Goal: Information Seeking & Learning: Check status

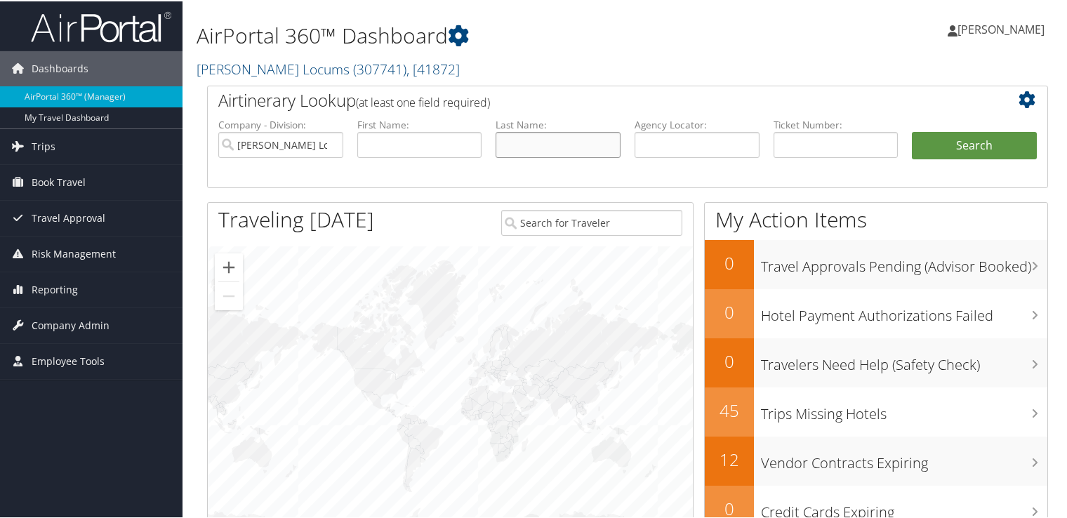
click at [527, 142] on input "text" at bounding box center [558, 144] width 125 height 26
type input "wirkowski"
click at [912, 131] on button "Search" at bounding box center [974, 145] width 125 height 28
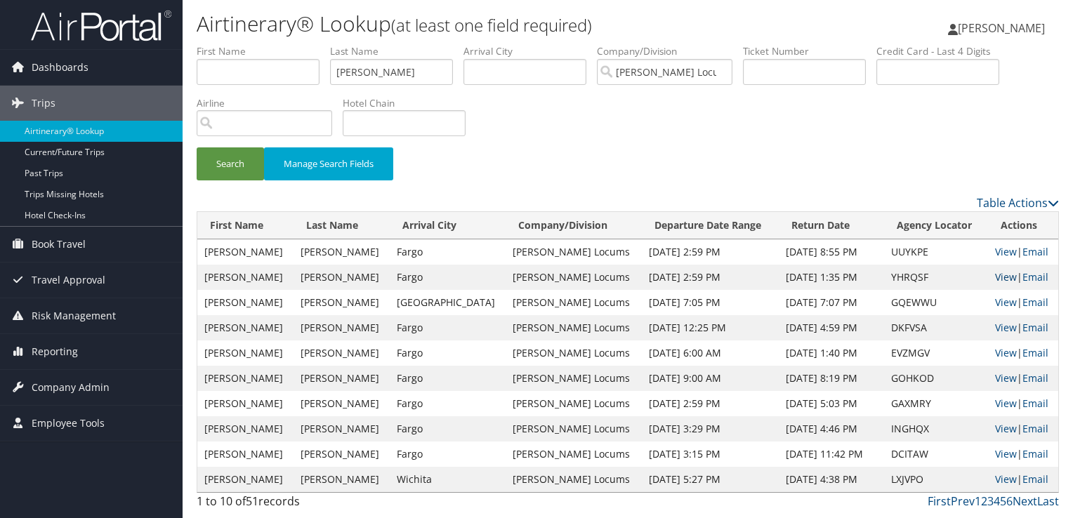
click at [995, 277] on link "View" at bounding box center [1006, 276] width 22 height 13
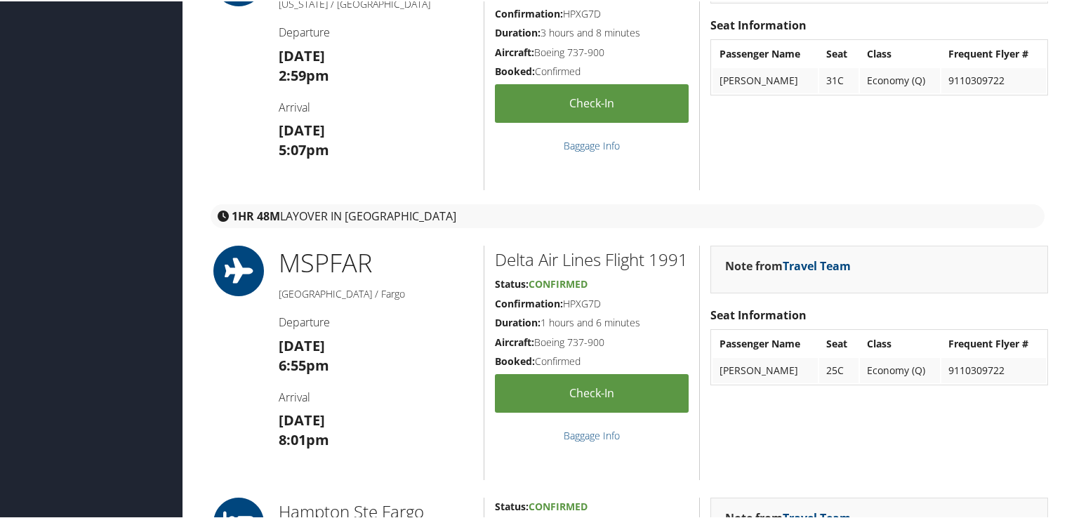
scroll to position [140, 0]
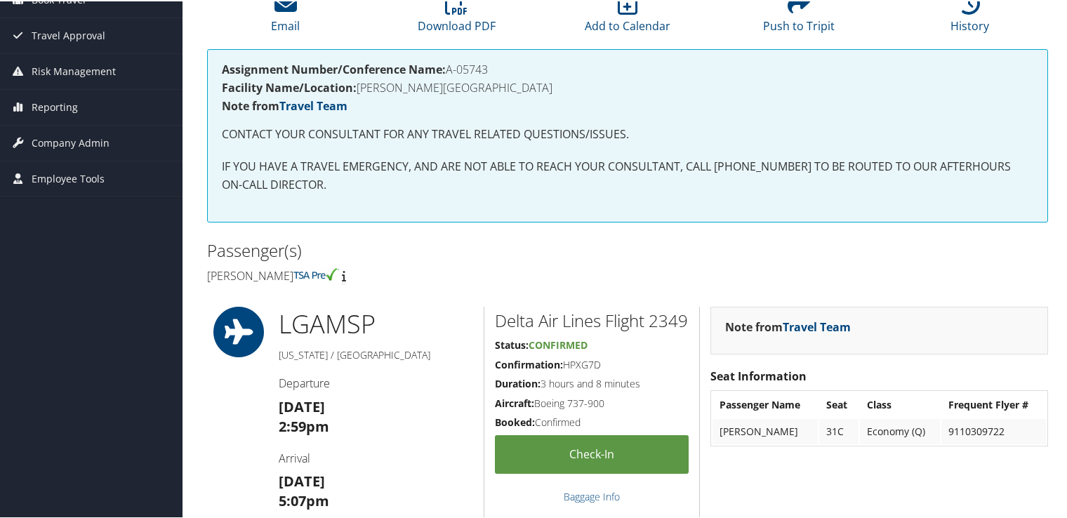
drag, startPoint x: 448, startPoint y: 69, endPoint x: 490, endPoint y: 70, distance: 42.1
click at [490, 70] on h4 "Assignment Number/Conference Name: A-05743" at bounding box center [628, 67] width 812 height 11
copy h4 "A-05743"
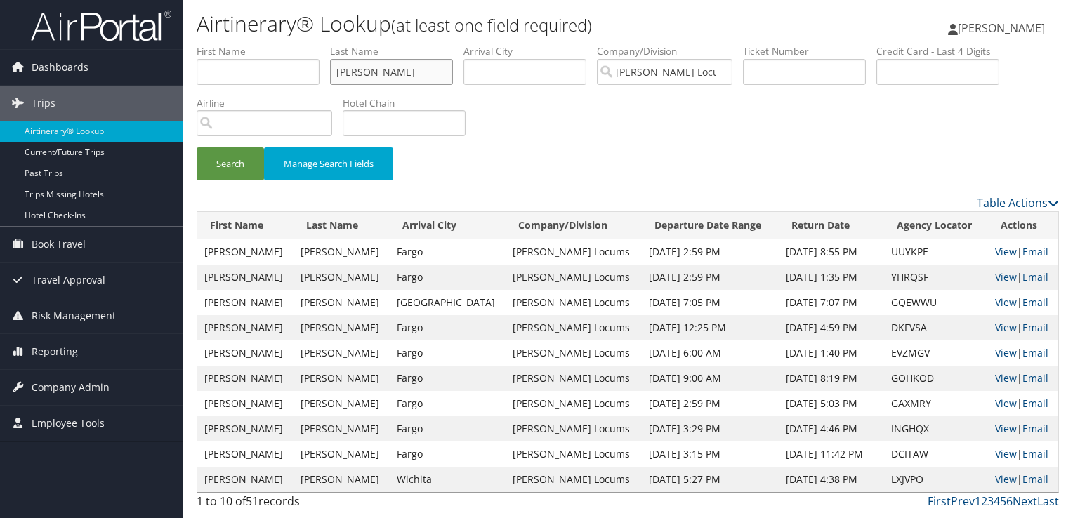
drag, startPoint x: 400, startPoint y: 70, endPoint x: 289, endPoint y: 70, distance: 110.9
click at [289, 44] on ul "First Name Last Name wirkowski Departure City Arrival City Company/Division Hay…" at bounding box center [628, 44] width 862 height 0
click at [197, 147] on button "Search" at bounding box center [230, 163] width 67 height 33
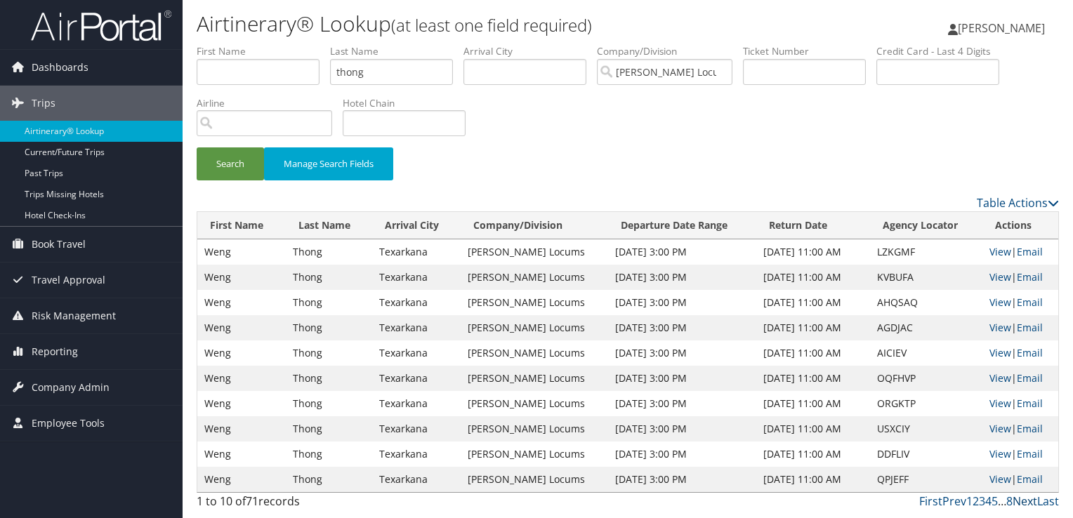
click at [1022, 501] on link "Next" at bounding box center [1025, 501] width 25 height 15
click at [998, 250] on link "View" at bounding box center [1000, 251] width 22 height 13
click at [357, 72] on input "thong" at bounding box center [391, 72] width 123 height 26
click at [197, 147] on button "Search" at bounding box center [230, 163] width 67 height 33
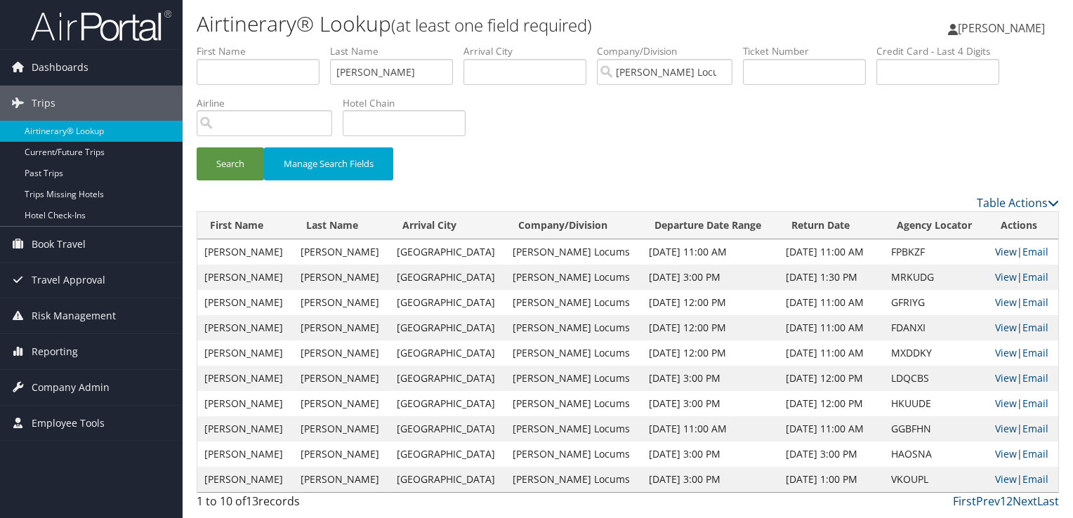
click at [1003, 248] on link "View" at bounding box center [1006, 251] width 22 height 13
click at [368, 74] on input "lapatka" at bounding box center [391, 72] width 123 height 26
click at [364, 72] on input "lapatka" at bounding box center [391, 72] width 123 height 26
click at [197, 147] on button "Search" at bounding box center [230, 163] width 67 height 33
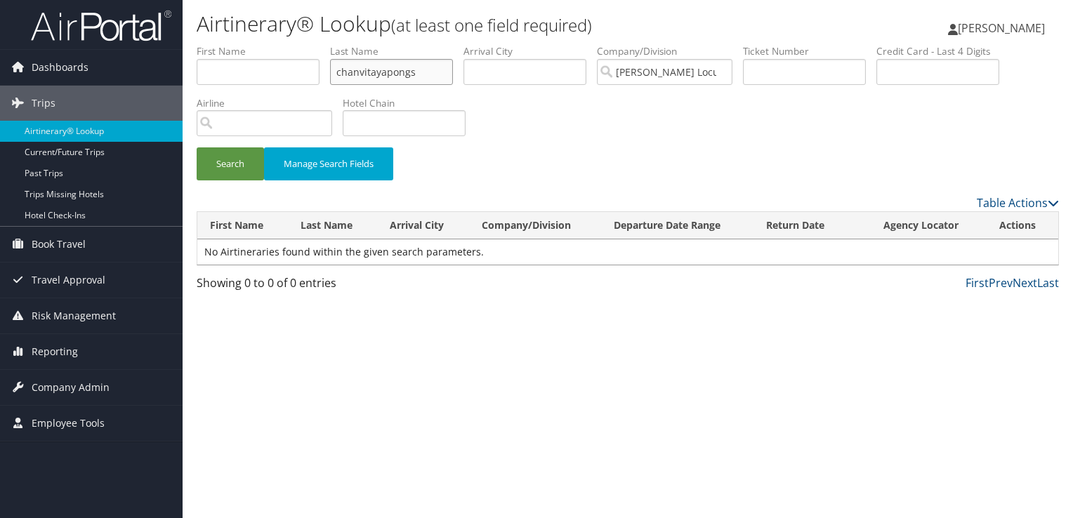
click at [197, 147] on button "Search" at bounding box center [230, 163] width 67 height 33
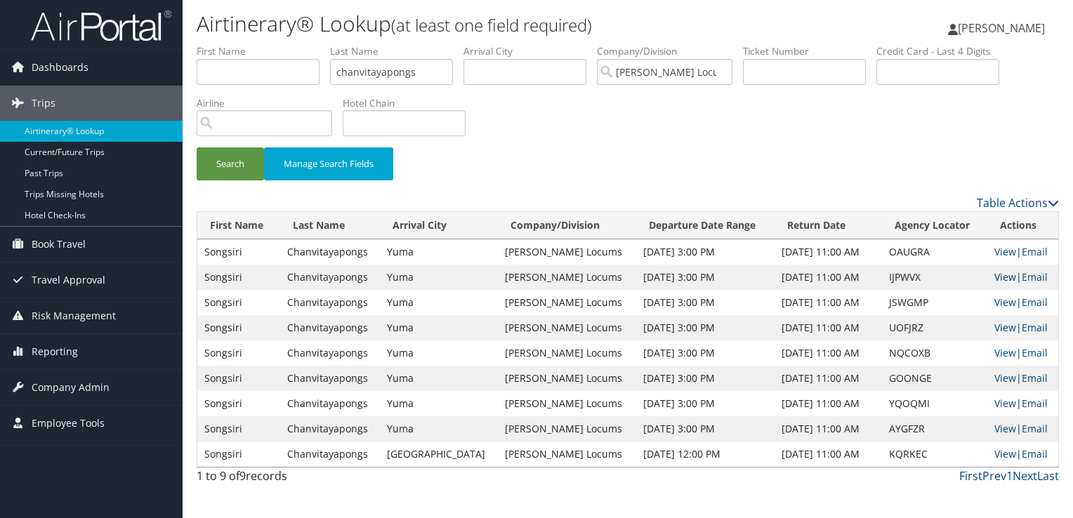
click at [998, 279] on link "View" at bounding box center [1005, 276] width 22 height 13
drag, startPoint x: 428, startPoint y: 66, endPoint x: 230, endPoint y: 73, distance: 198.1
click at [230, 44] on ul "First Name Last Name chanvitayapongs Departure City Arrival City Company/Divisi…" at bounding box center [628, 44] width 862 height 0
click at [197, 147] on button "Search" at bounding box center [230, 163] width 67 height 33
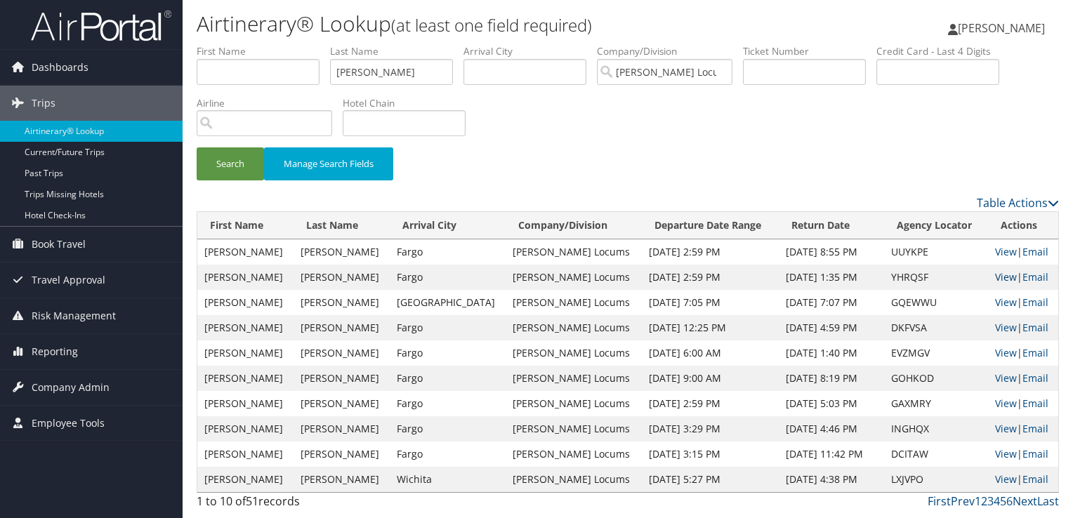
click at [995, 276] on link "View" at bounding box center [1006, 276] width 22 height 13
click at [345, 79] on input "wirkowski" at bounding box center [391, 72] width 123 height 26
click at [197, 147] on button "Search" at bounding box center [230, 163] width 67 height 33
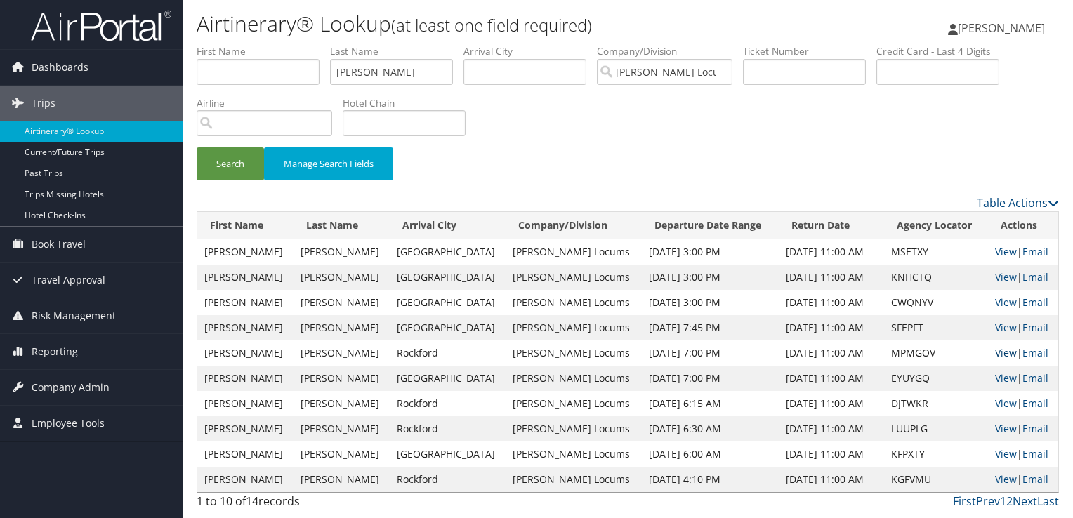
click at [1005, 352] on link "View" at bounding box center [1006, 352] width 22 height 13
click at [359, 74] on input "musleh" at bounding box center [391, 72] width 123 height 26
click at [197, 147] on button "Search" at bounding box center [230, 163] width 67 height 33
click at [995, 279] on link "View" at bounding box center [1006, 276] width 22 height 13
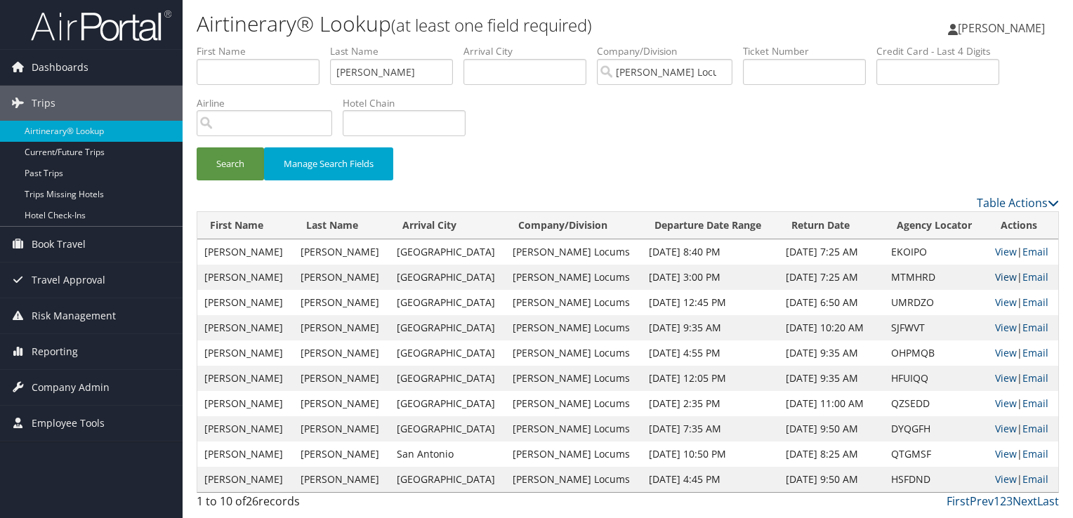
click at [1001, 278] on link "View" at bounding box center [1006, 276] width 22 height 13
click at [359, 68] on input "moreno" at bounding box center [391, 72] width 123 height 26
click at [359, 67] on input "moreno" at bounding box center [391, 72] width 123 height 26
click at [197, 147] on button "Search" at bounding box center [230, 163] width 67 height 33
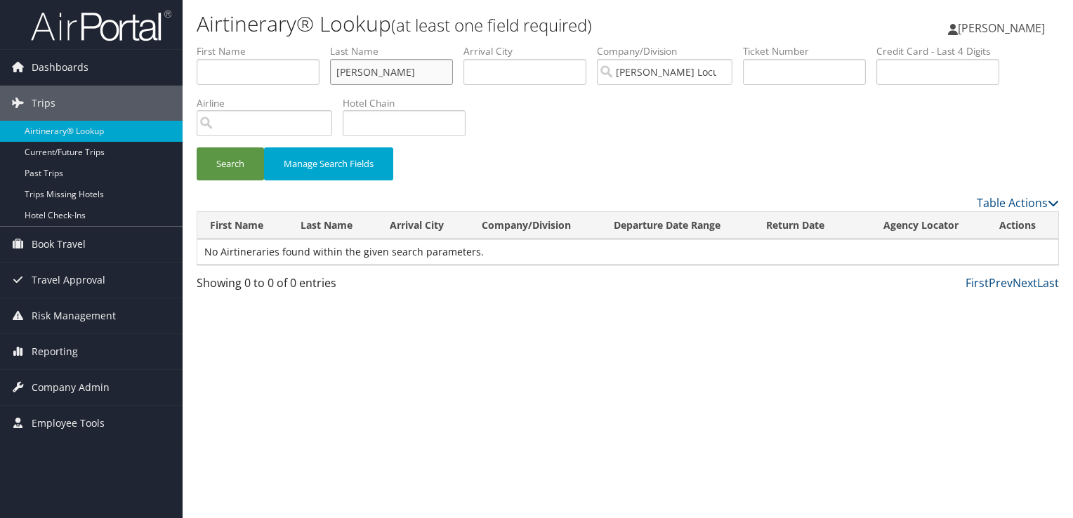
click at [197, 147] on button "Search" at bounding box center [230, 163] width 67 height 33
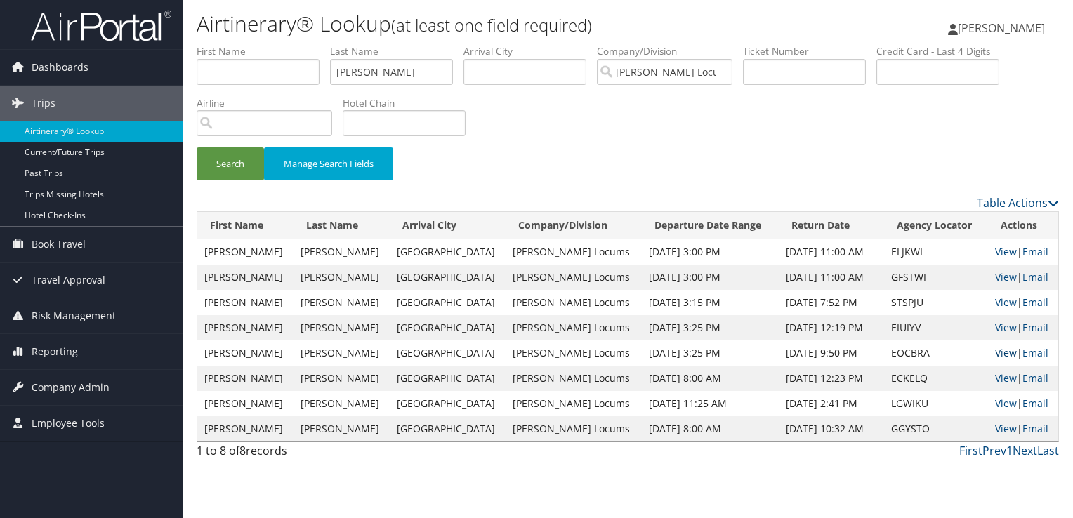
click at [995, 350] on link "View" at bounding box center [1006, 352] width 22 height 13
click at [351, 72] on input "hickman" at bounding box center [391, 72] width 123 height 26
click at [197, 147] on button "Search" at bounding box center [230, 163] width 67 height 33
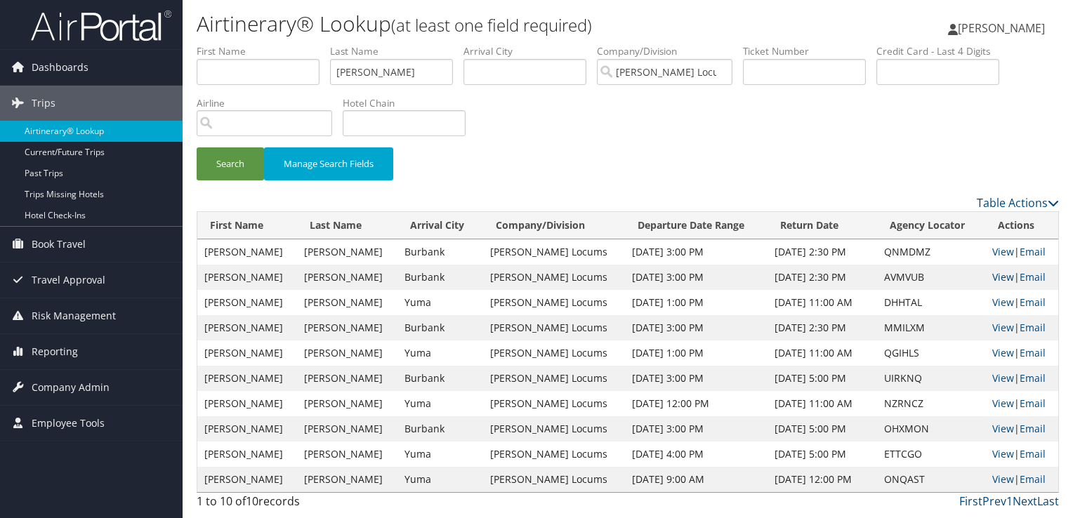
click at [1000, 277] on link "View" at bounding box center [1003, 276] width 22 height 13
click at [350, 74] on input "takash" at bounding box center [391, 72] width 123 height 26
click at [197, 147] on button "Search" at bounding box center [230, 163] width 67 height 33
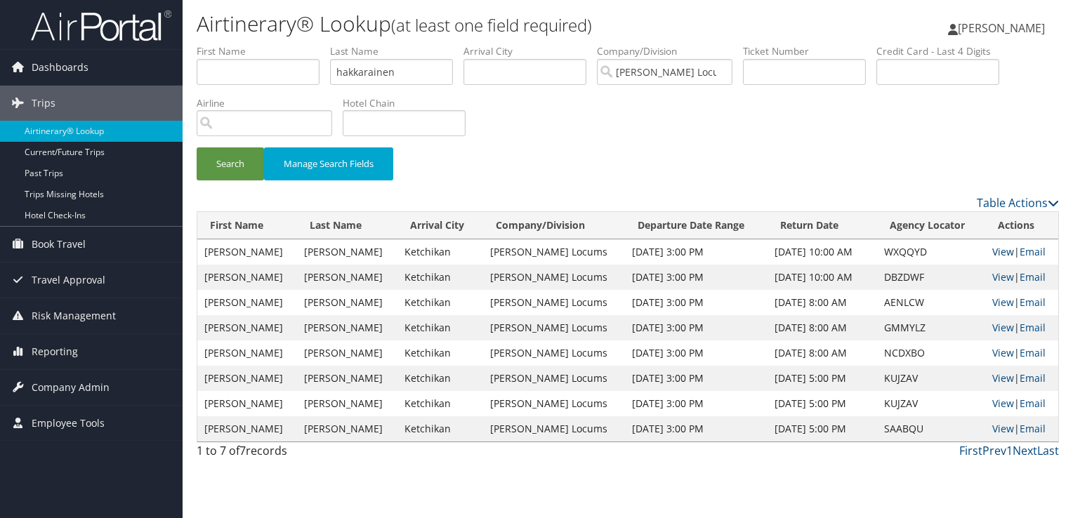
click at [996, 251] on link "View" at bounding box center [1003, 251] width 22 height 13
click at [373, 75] on input "hakkarainen" at bounding box center [391, 72] width 123 height 26
click at [197, 147] on button "Search" at bounding box center [230, 163] width 67 height 33
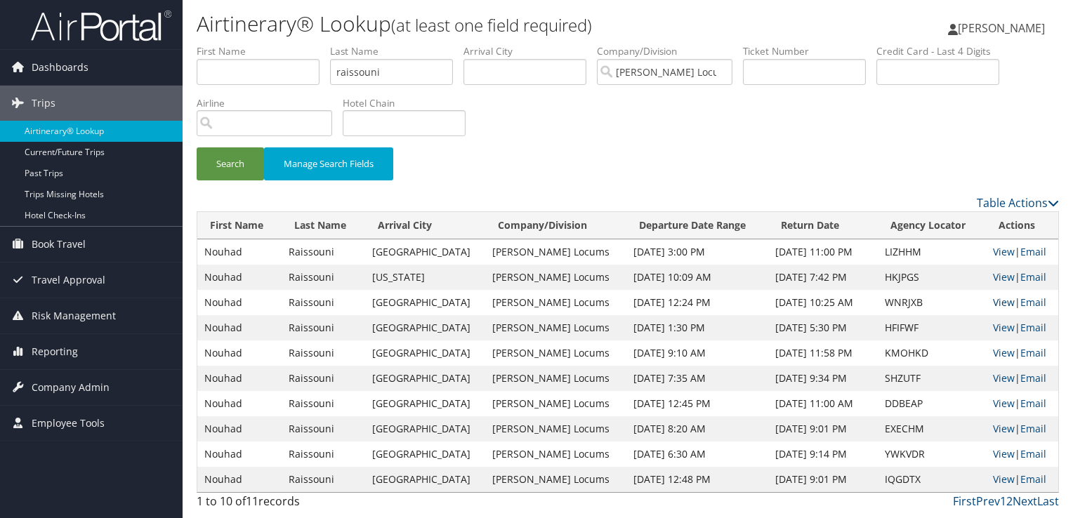
click at [998, 301] on link "View" at bounding box center [1004, 302] width 22 height 13
click at [998, 276] on link "View" at bounding box center [1004, 276] width 22 height 13
click at [999, 250] on link "View" at bounding box center [1004, 251] width 22 height 13
click at [369, 71] on input "raissouni" at bounding box center [391, 72] width 123 height 26
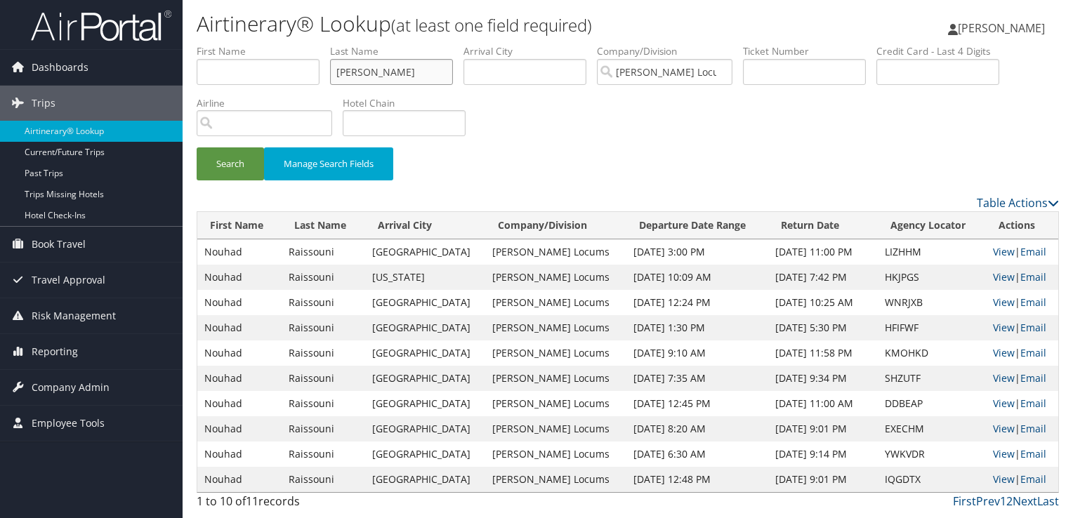
click at [197, 147] on button "Search" at bounding box center [230, 163] width 67 height 33
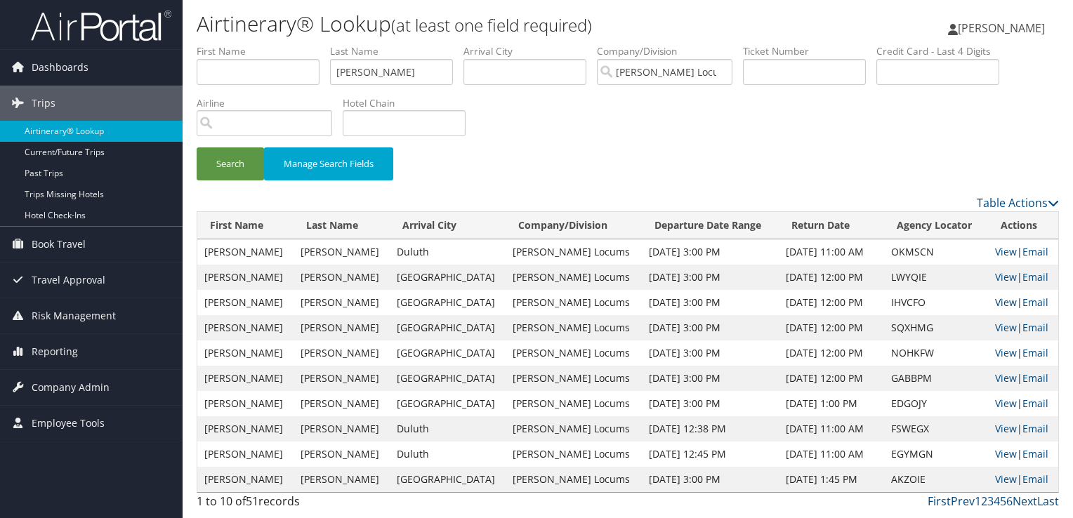
click at [995, 301] on link "View" at bounding box center [1006, 302] width 22 height 13
click at [367, 66] on input "CREPPS" at bounding box center [391, 72] width 123 height 26
click at [197, 147] on button "Search" at bounding box center [230, 163] width 67 height 33
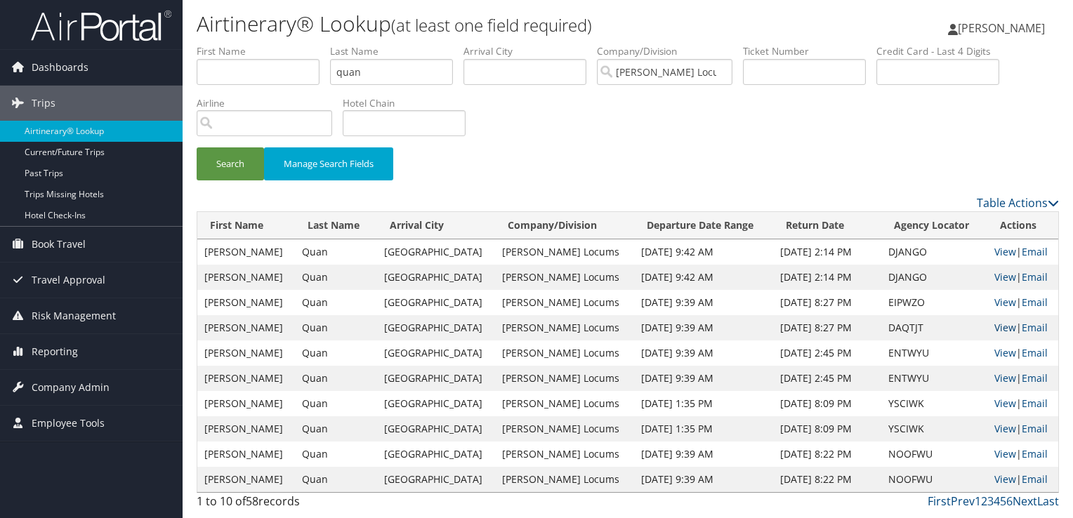
click at [1000, 328] on link "View" at bounding box center [1005, 327] width 22 height 13
click at [351, 67] on input "quan" at bounding box center [391, 72] width 123 height 26
click at [197, 147] on button "Search" at bounding box center [230, 163] width 67 height 33
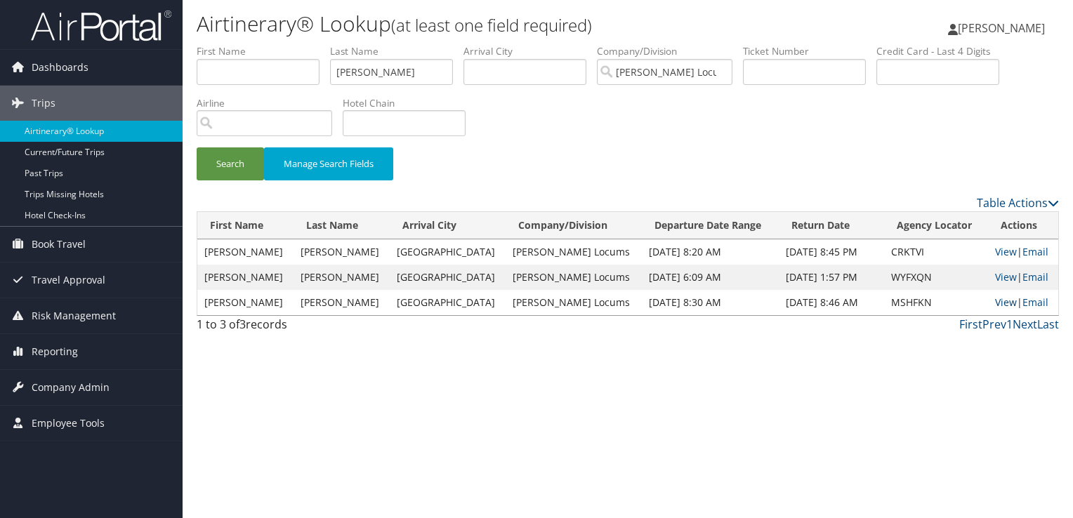
click at [999, 303] on link "View" at bounding box center [1006, 302] width 22 height 13
click at [355, 74] on input "bernier" at bounding box center [391, 72] width 123 height 26
type input "WILSON"
click at [197, 147] on button "Search" at bounding box center [230, 163] width 67 height 33
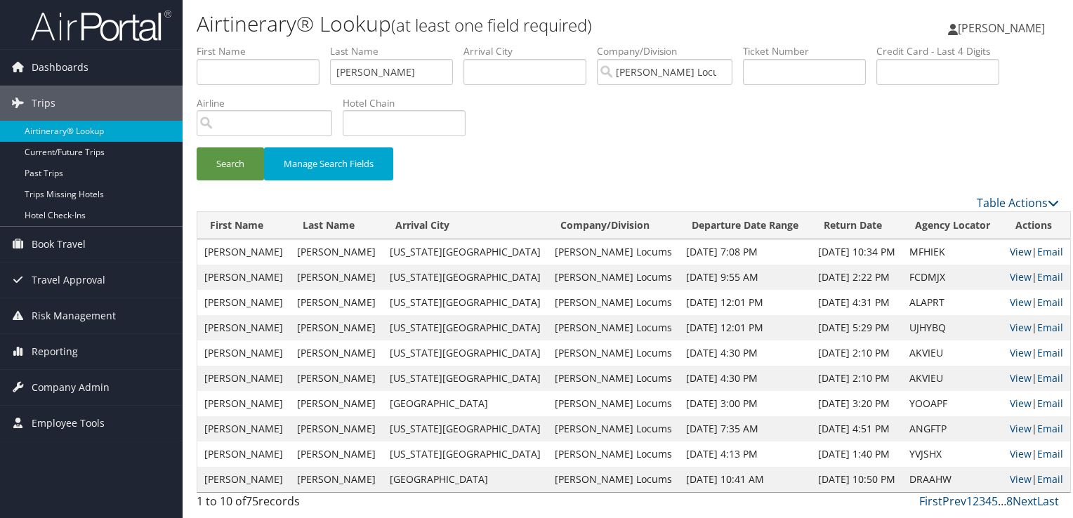
click at [1010, 251] on link "View" at bounding box center [1021, 251] width 22 height 13
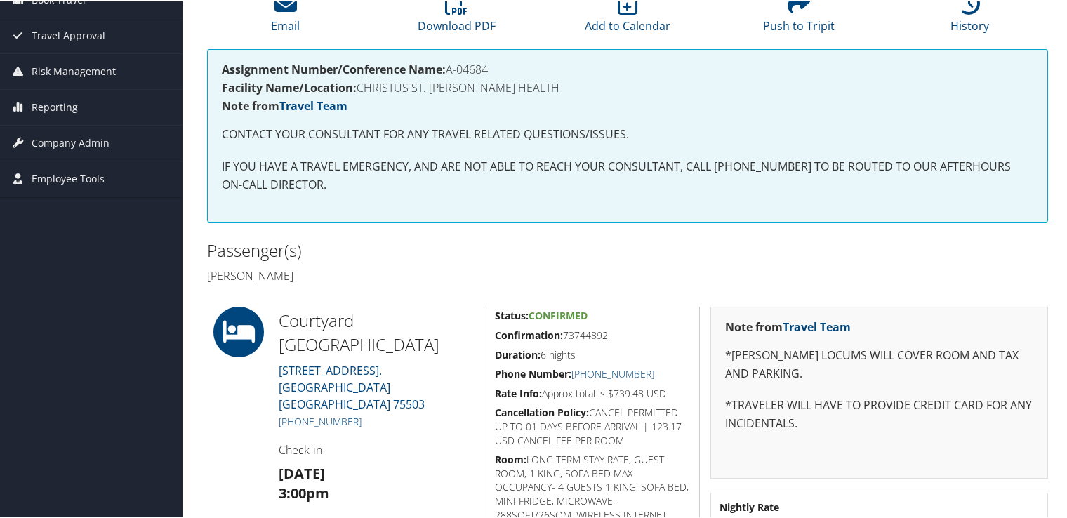
scroll to position [211, 0]
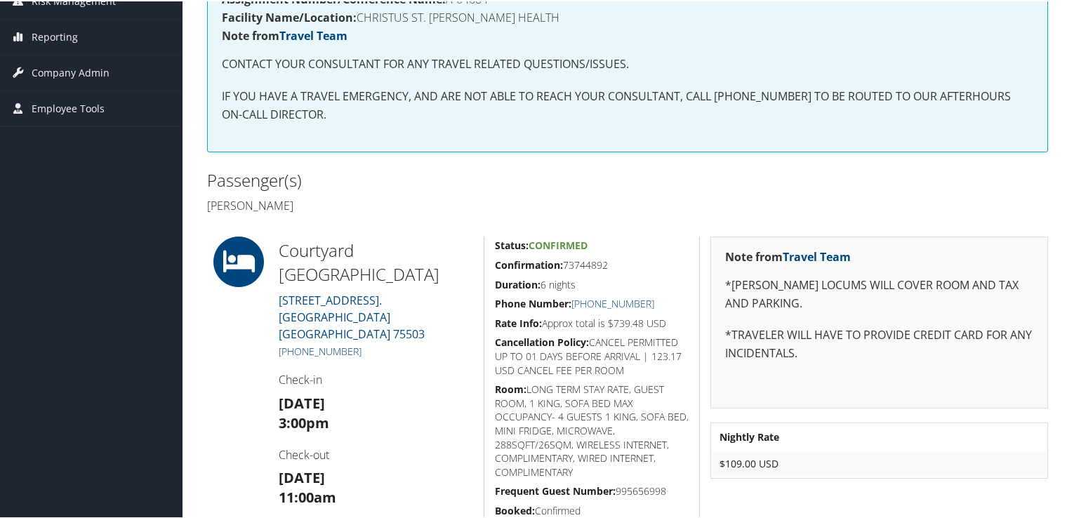
click at [357, 343] on link "+1 (903) 334-7400" at bounding box center [320, 349] width 83 height 13
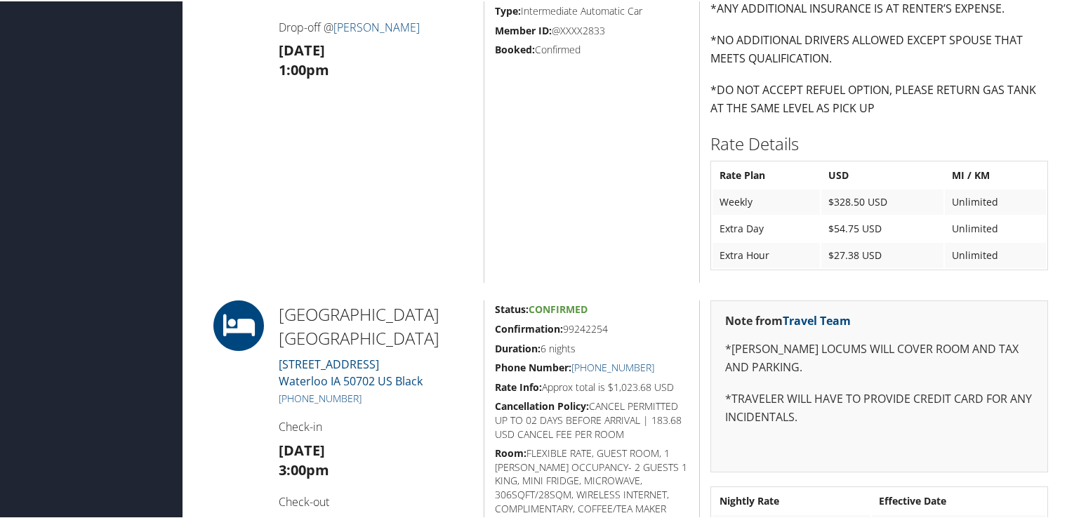
scroll to position [702, 0]
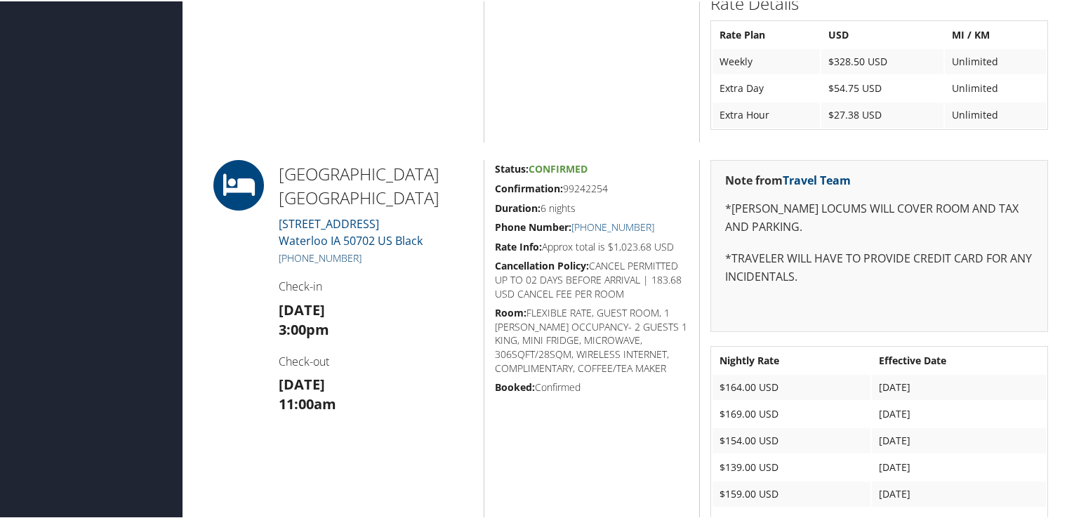
click at [339, 258] on link "+1 (319) 233-2500" at bounding box center [320, 256] width 83 height 13
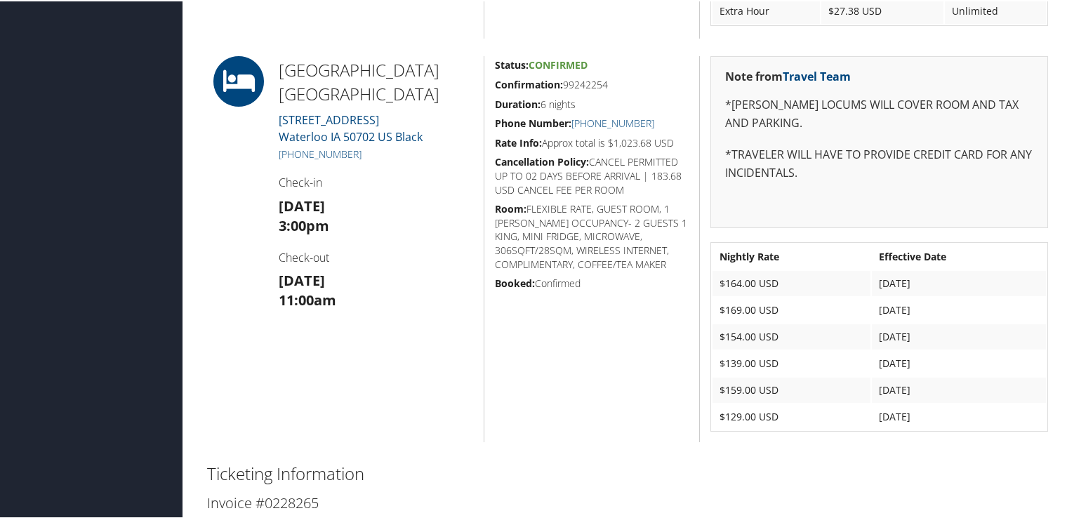
scroll to position [736, 0]
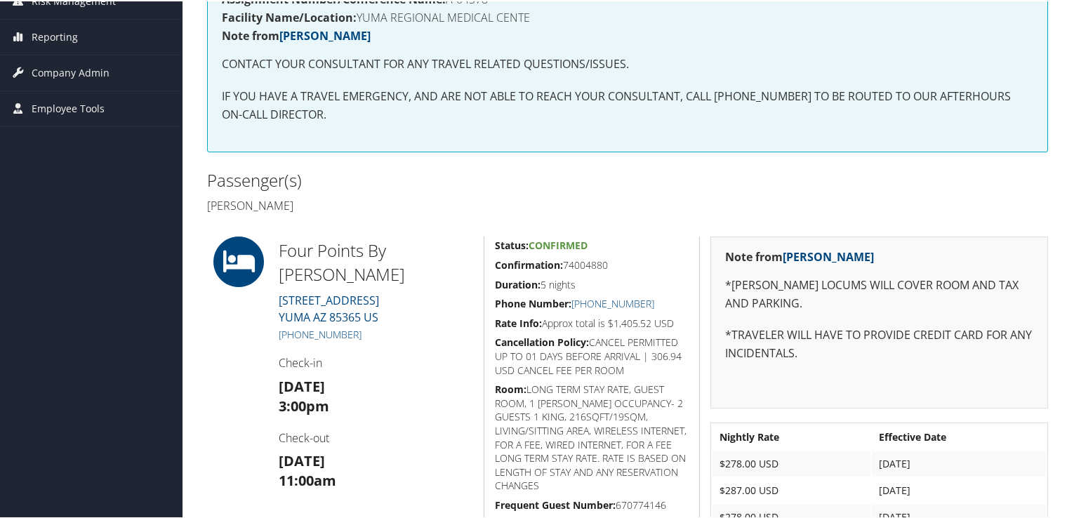
scroll to position [281, 0]
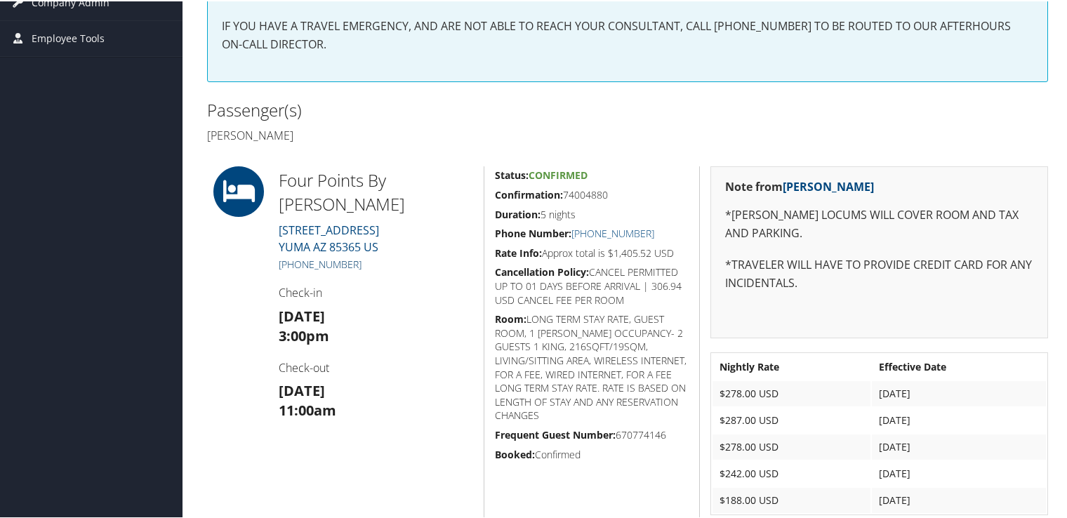
click at [320, 264] on link "[PHONE_NUMBER]" at bounding box center [320, 262] width 83 height 13
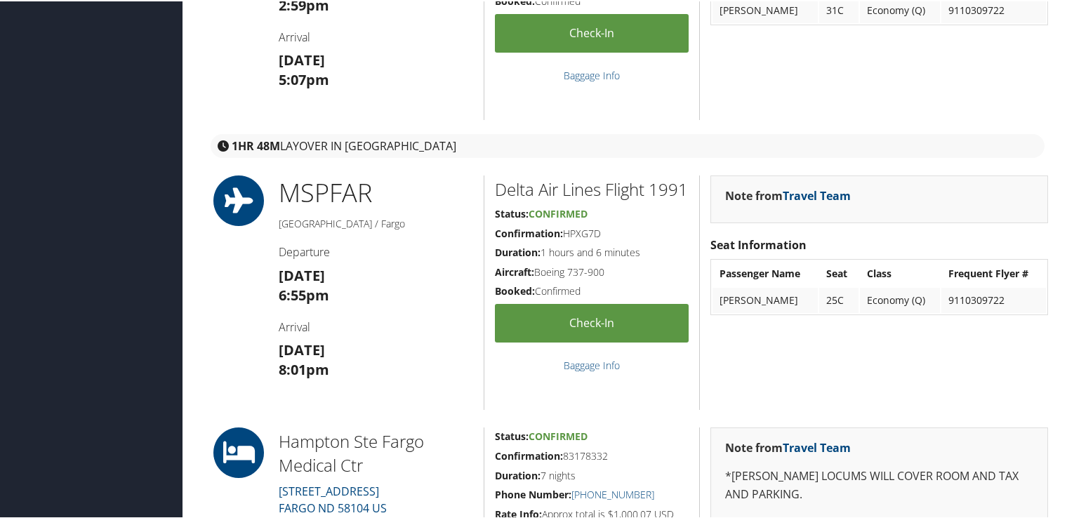
scroll to position [772, 0]
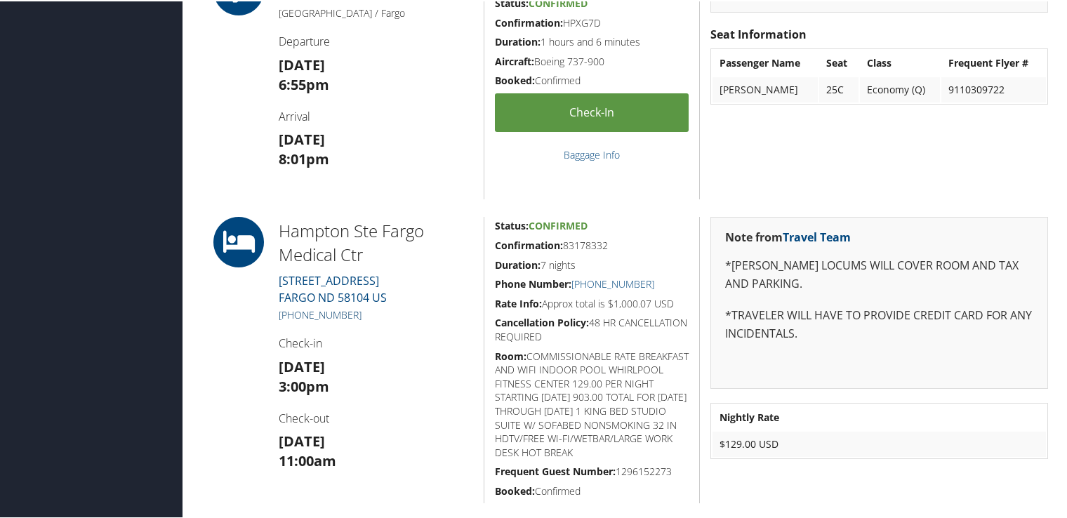
click at [340, 312] on link "+1 (701) 356-8070" at bounding box center [320, 313] width 83 height 13
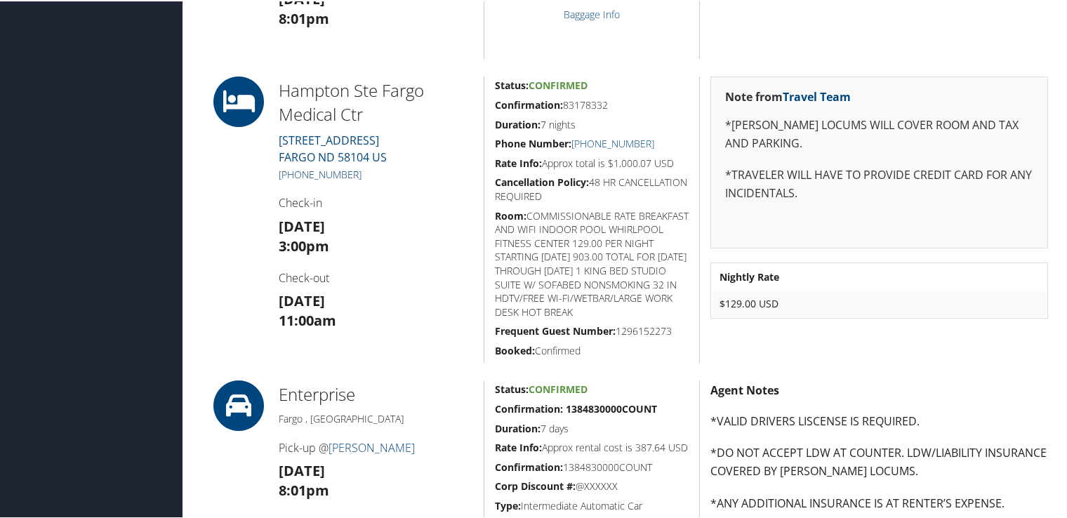
scroll to position [843, 0]
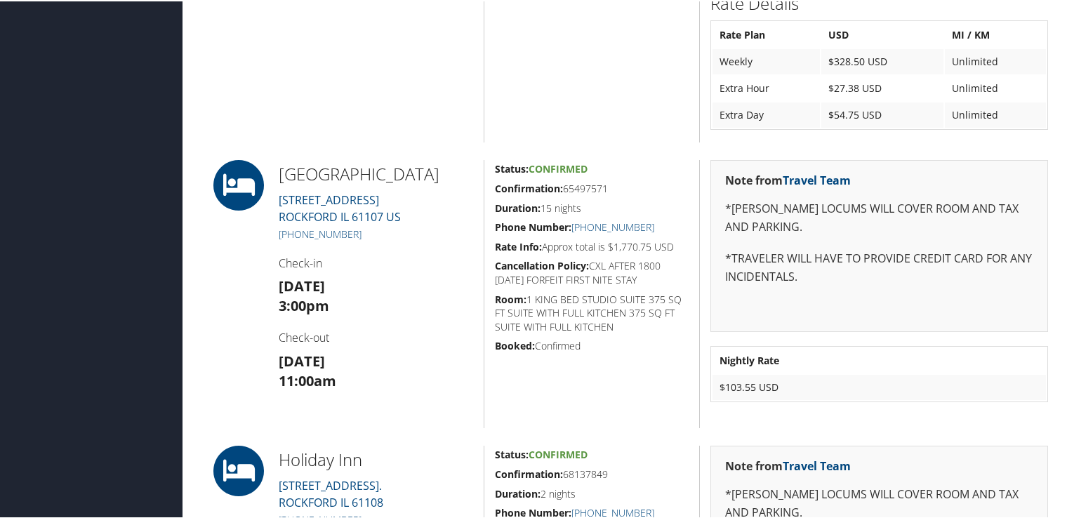
scroll to position [913, 0]
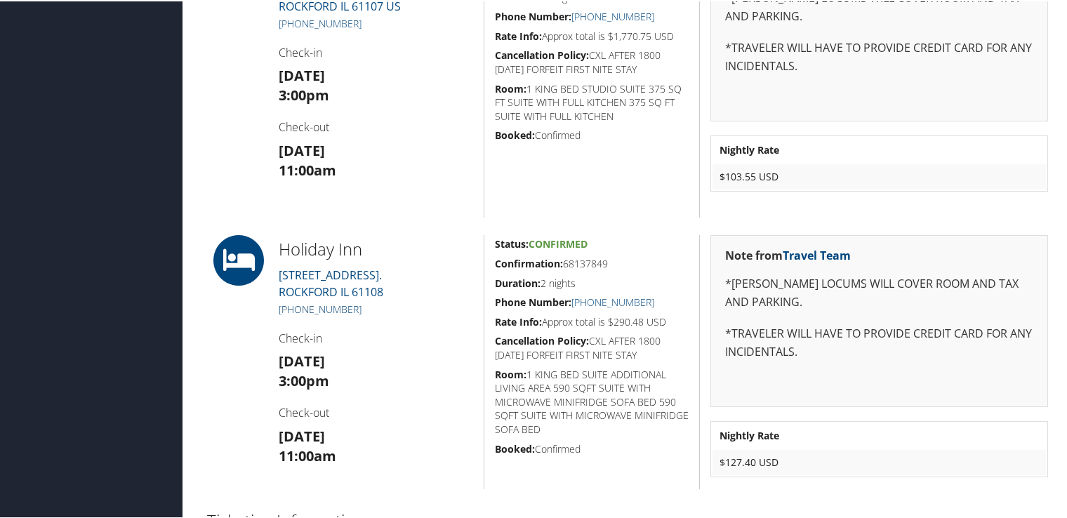
click at [343, 305] on link "+1 (815) 398-2200" at bounding box center [320, 307] width 83 height 13
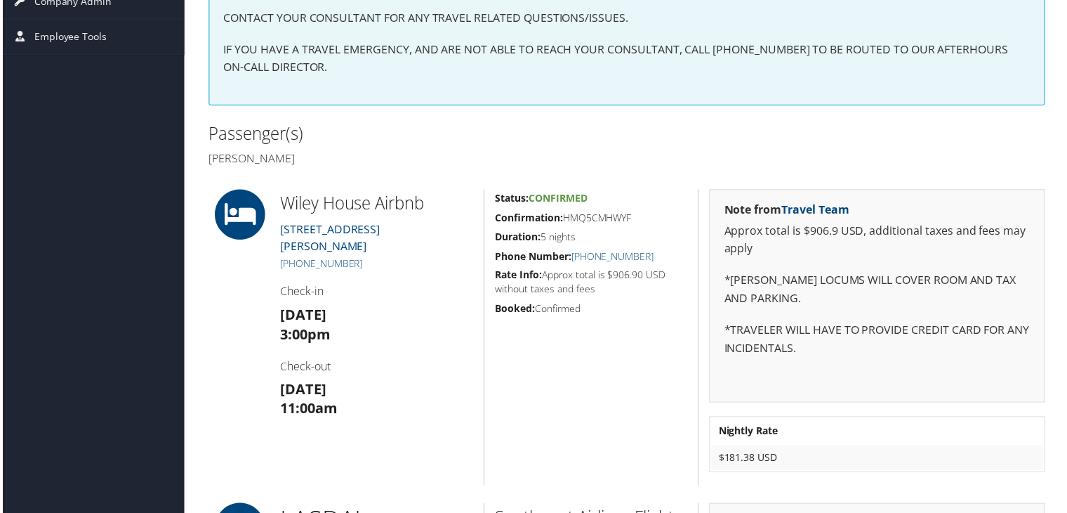
scroll to position [492, 0]
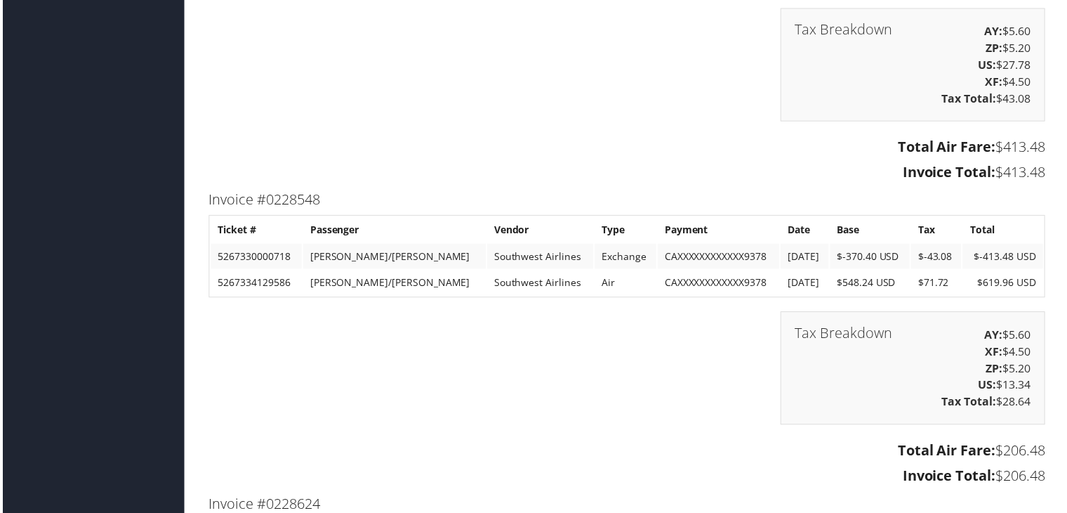
scroll to position [2324, 0]
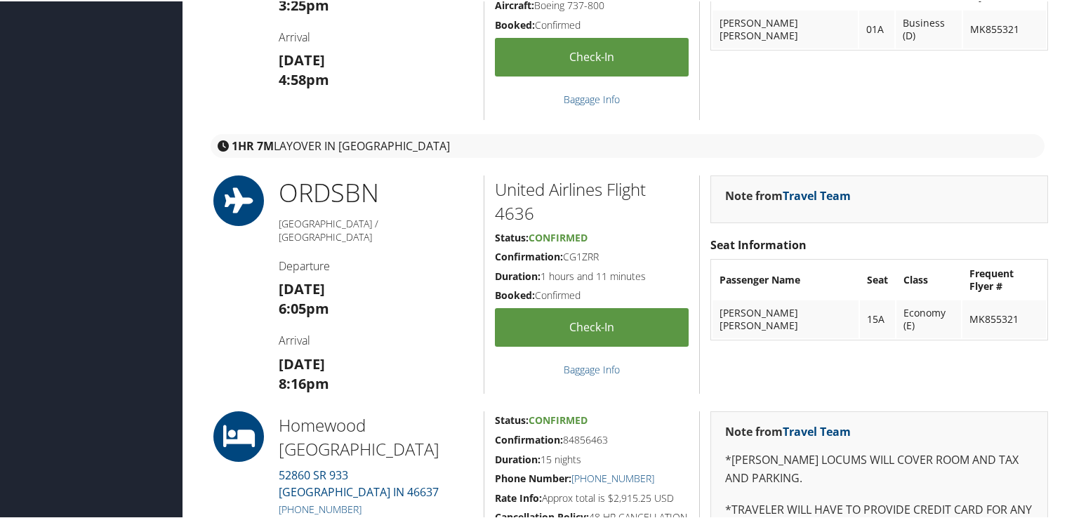
scroll to position [702, 0]
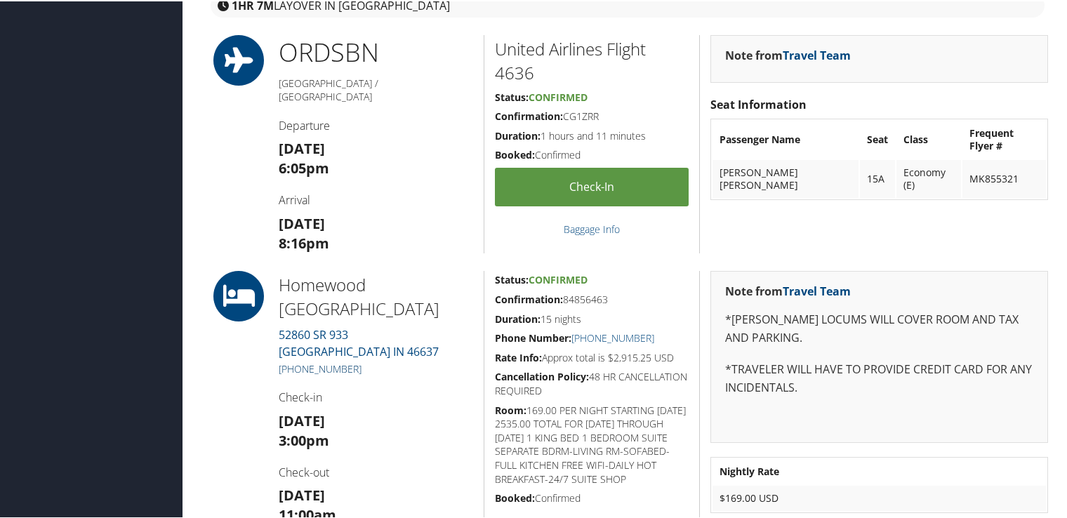
click at [331, 369] on link "+1 (574) 968-7440" at bounding box center [320, 367] width 83 height 13
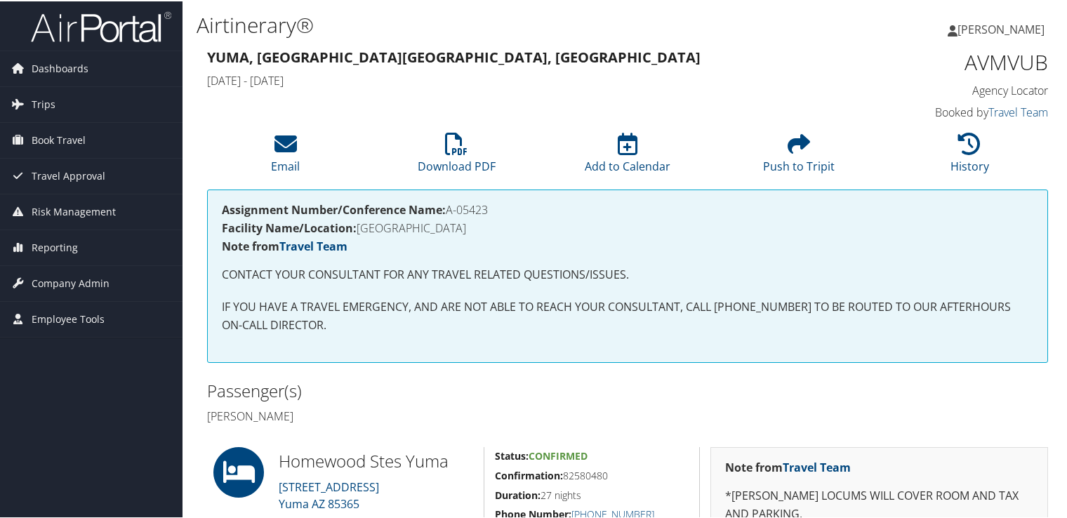
scroll to position [140, 0]
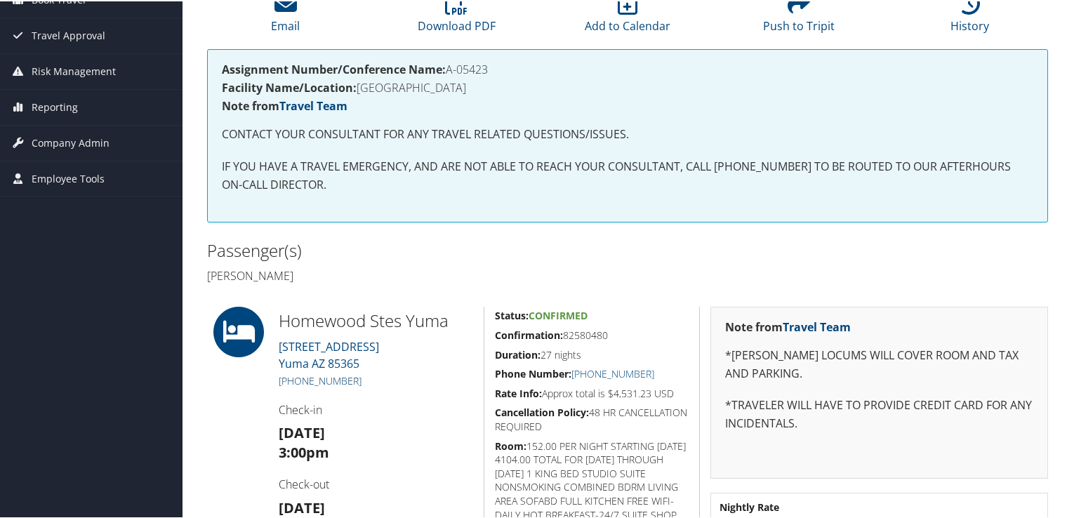
click at [340, 378] on link "[PHONE_NUMBER]" at bounding box center [320, 379] width 83 height 13
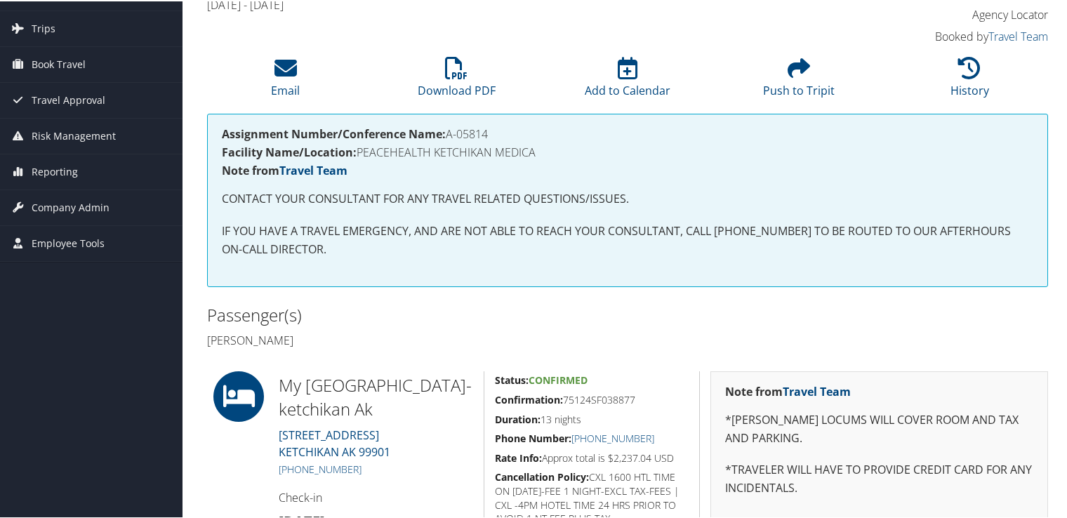
scroll to position [216, 0]
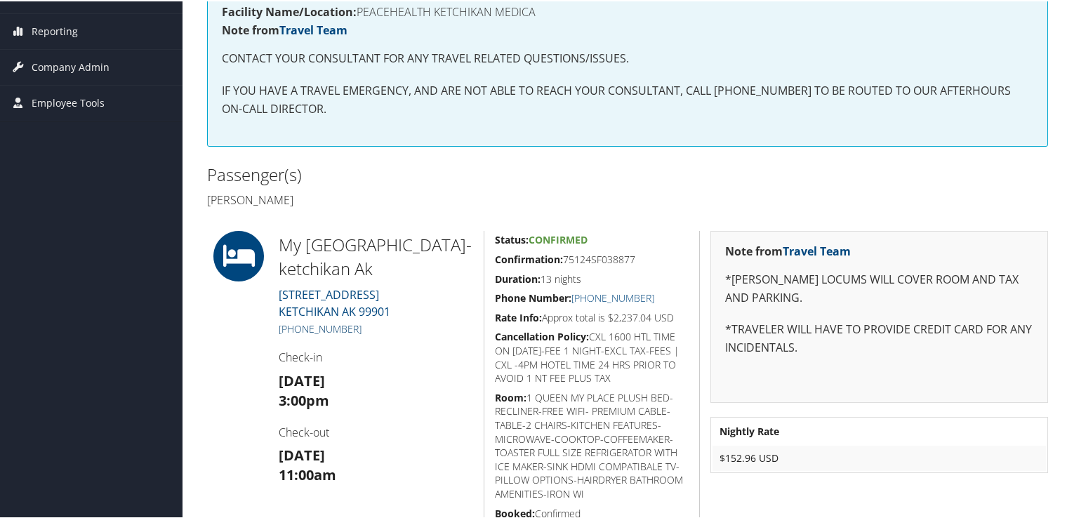
click at [346, 327] on link "+1 (907) 220-9201" at bounding box center [320, 327] width 83 height 13
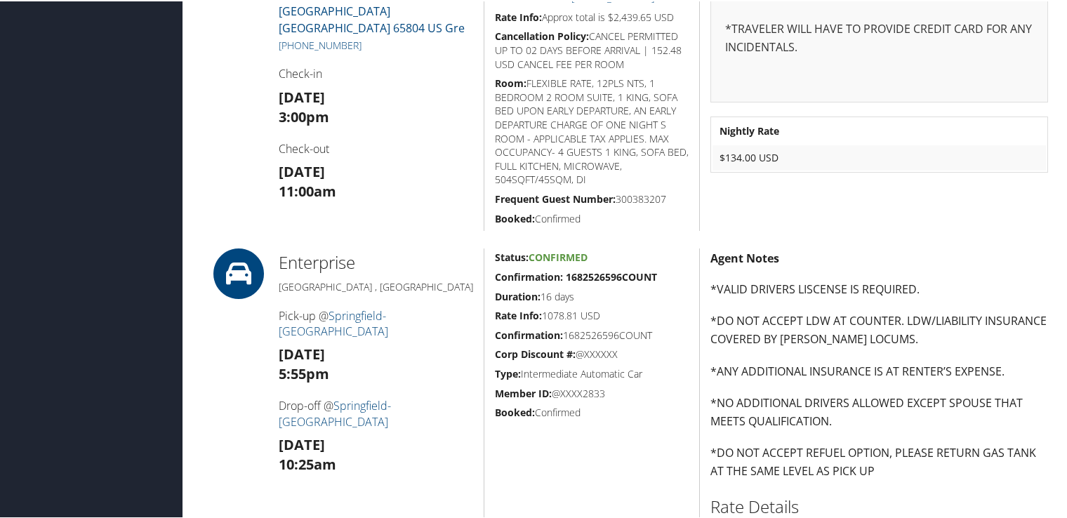
scroll to position [848, 0]
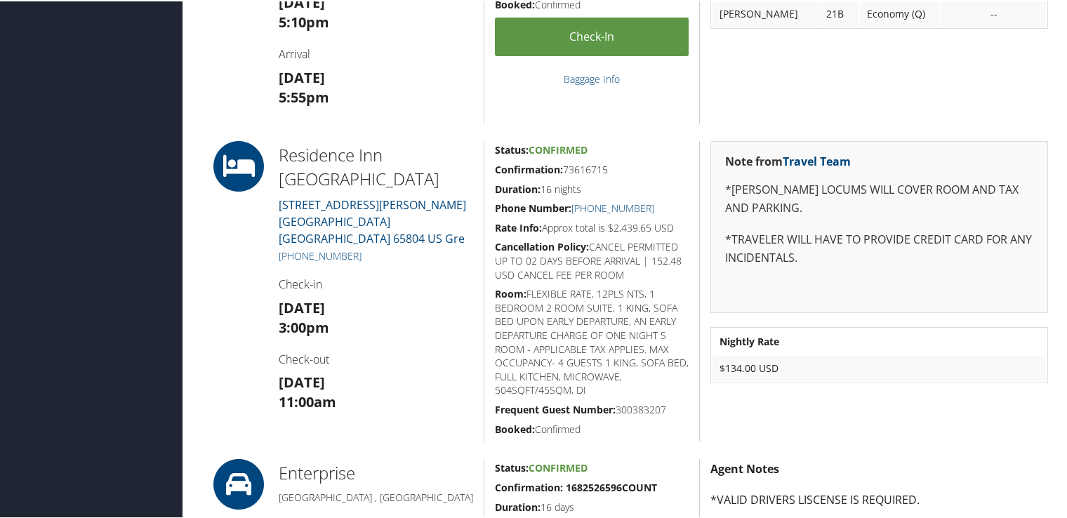
click at [13, 319] on div "Dashboards AirPortal 360™ (Manager) My Travel Dashboard Trips Airtinerary® Look…" at bounding box center [536, 434] width 1073 height 2564
click at [353, 248] on link "[PHONE_NUMBER]" at bounding box center [320, 254] width 83 height 13
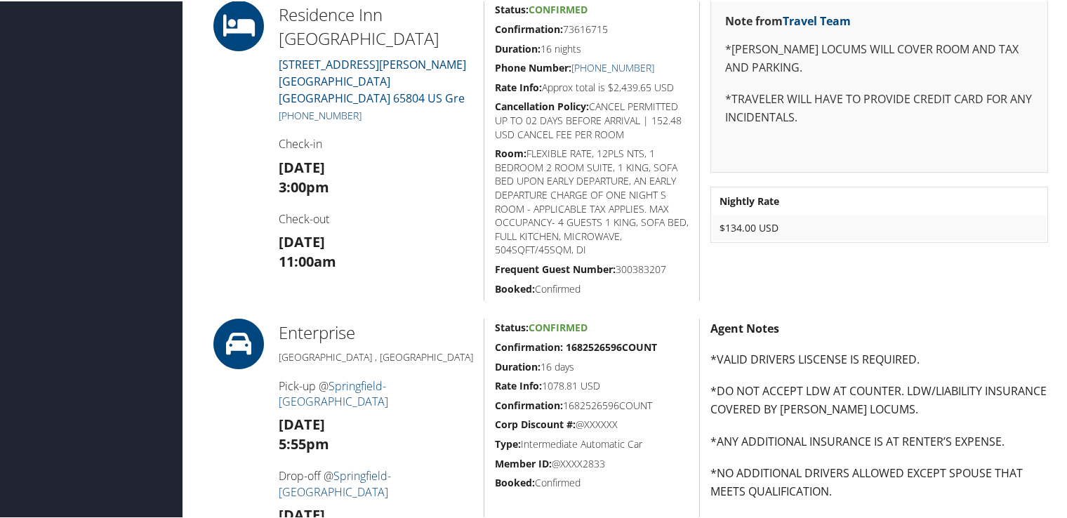
scroll to position [918, 0]
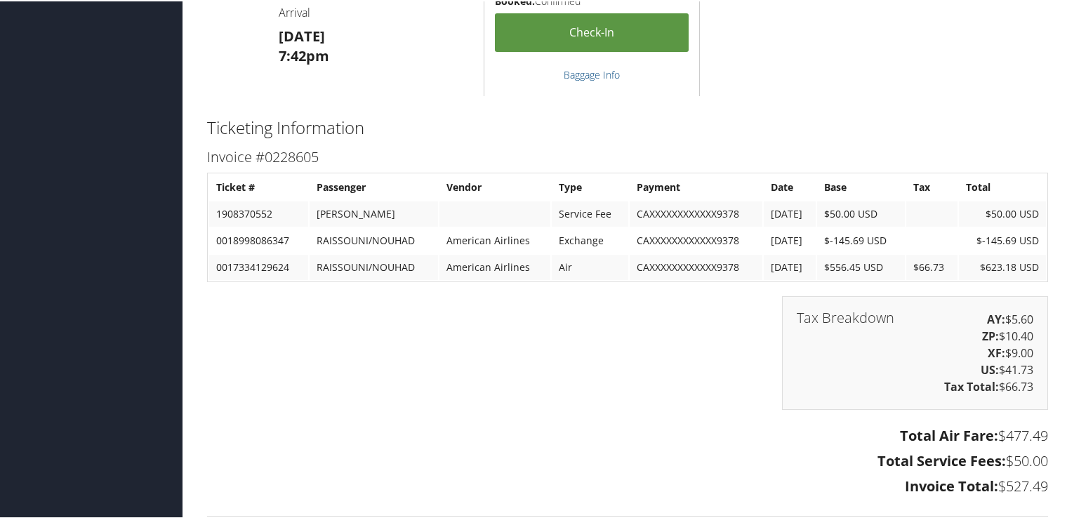
scroll to position [1645, 0]
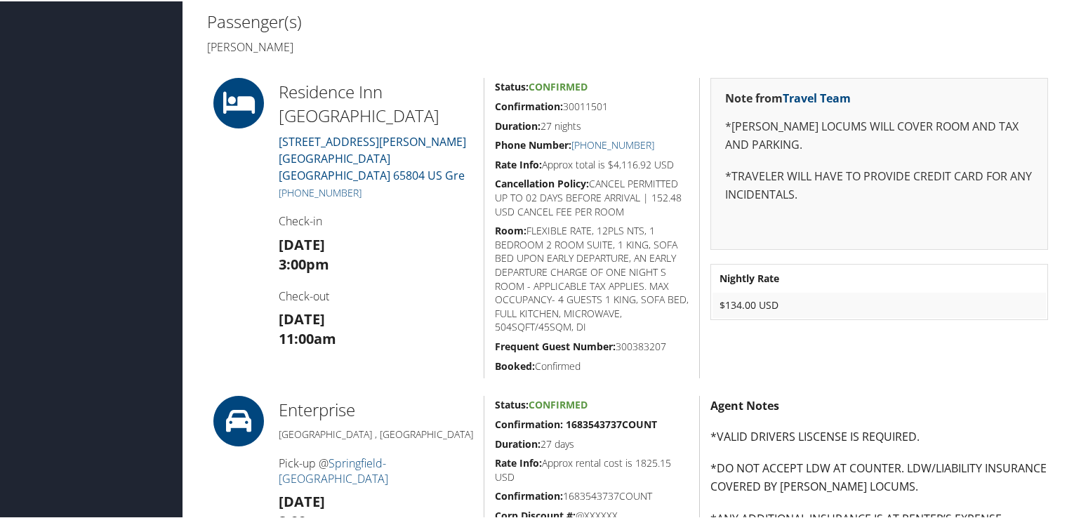
scroll to position [299, 0]
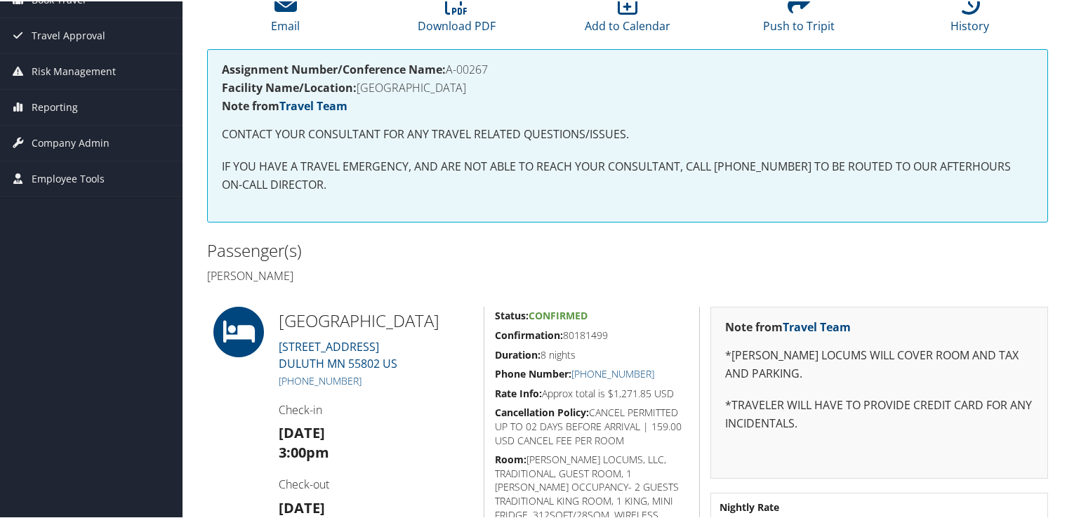
scroll to position [211, 0]
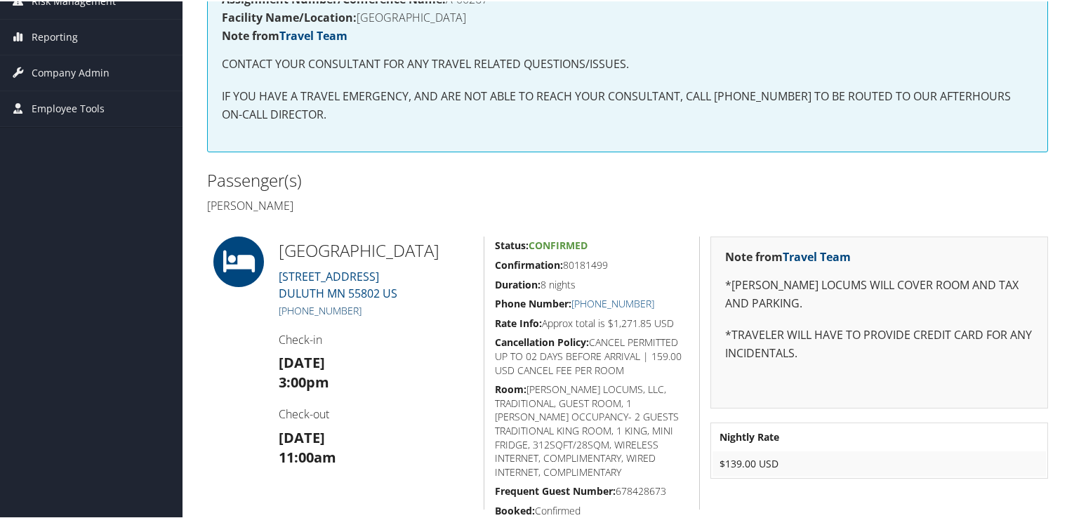
click at [347, 308] on link "[PHONE_NUMBER]" at bounding box center [320, 309] width 83 height 13
click at [930, 357] on p "*TRAVELER WILL HAVE TO PROVIDE CREDIT CARD FOR ANY INCIDENTALS." at bounding box center [879, 343] width 308 height 36
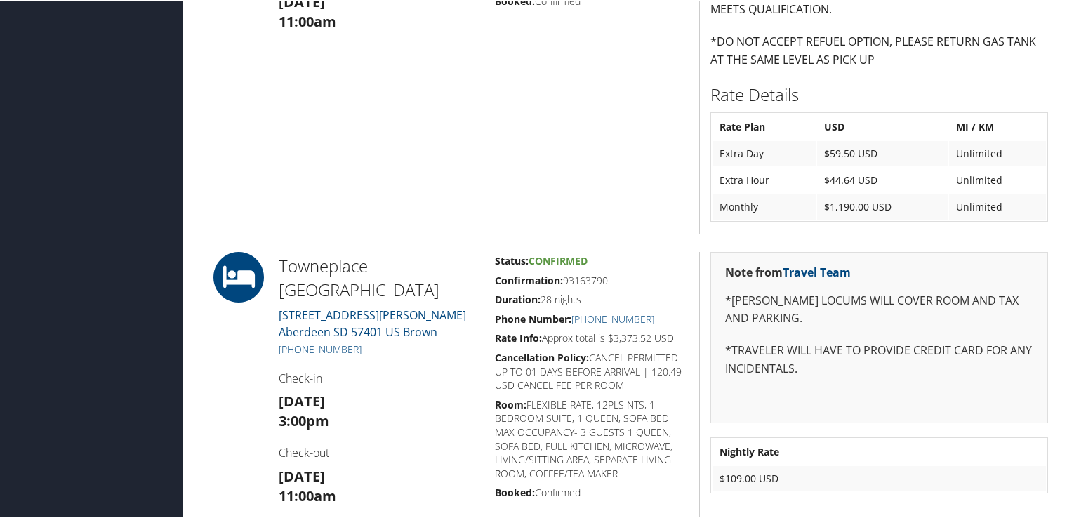
scroll to position [1545, 0]
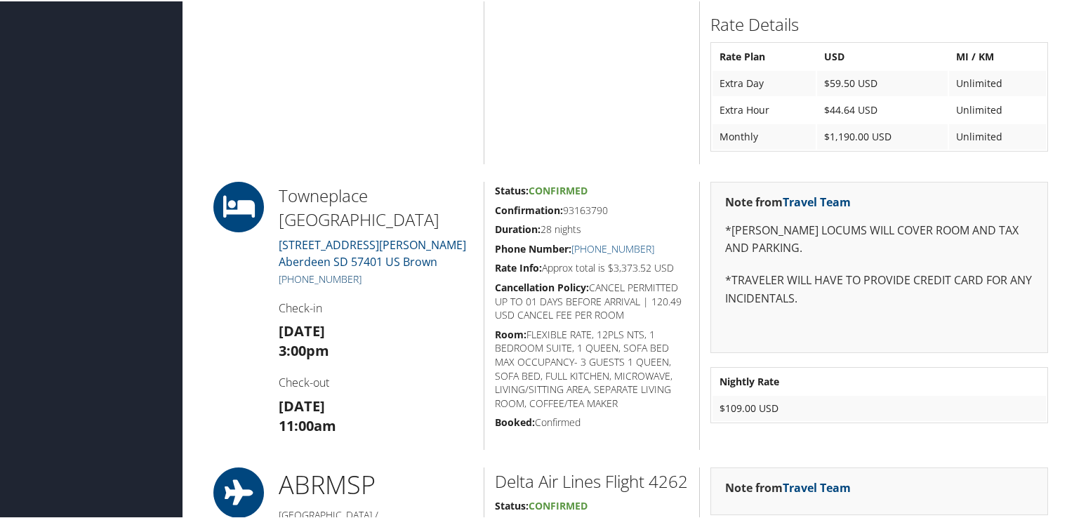
click at [354, 274] on link "+1 (605) 725-3500" at bounding box center [320, 277] width 83 height 13
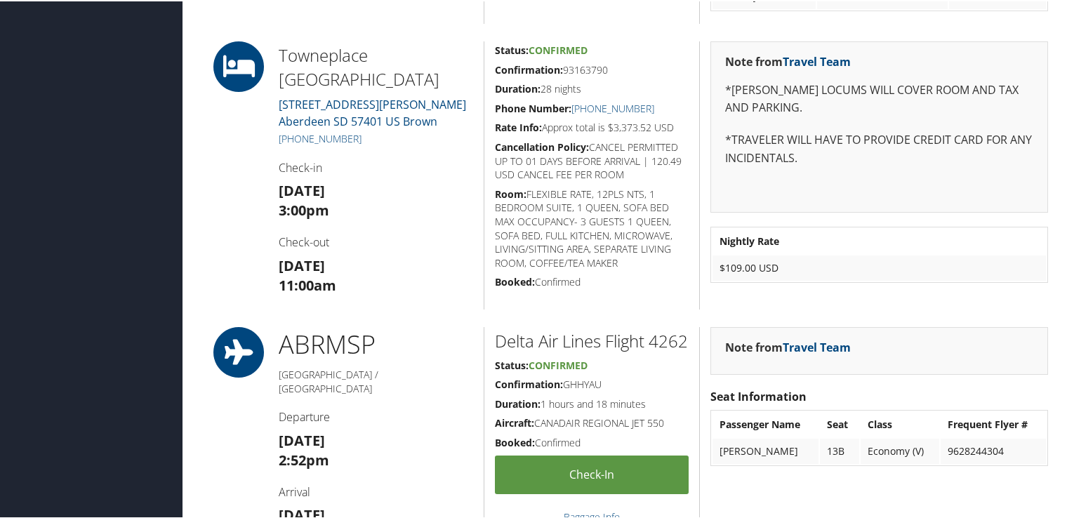
scroll to position [1615, 0]
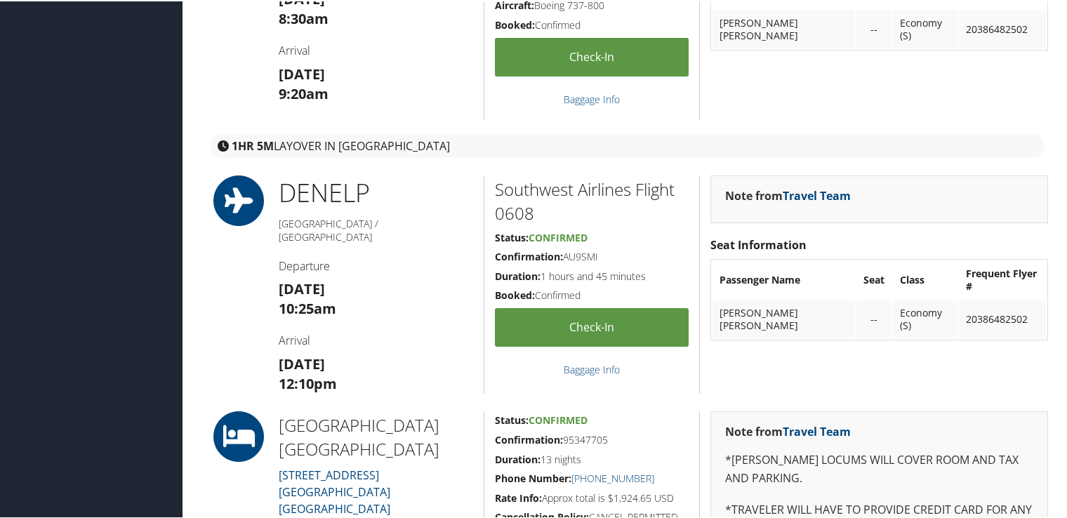
scroll to position [772, 0]
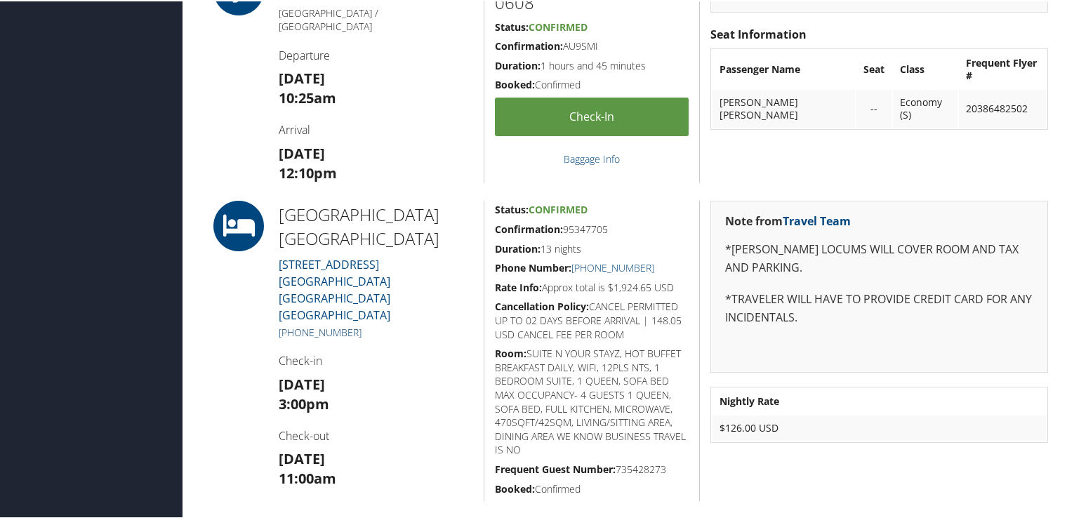
click at [315, 324] on link "+1 (915) 771-0504" at bounding box center [320, 330] width 83 height 13
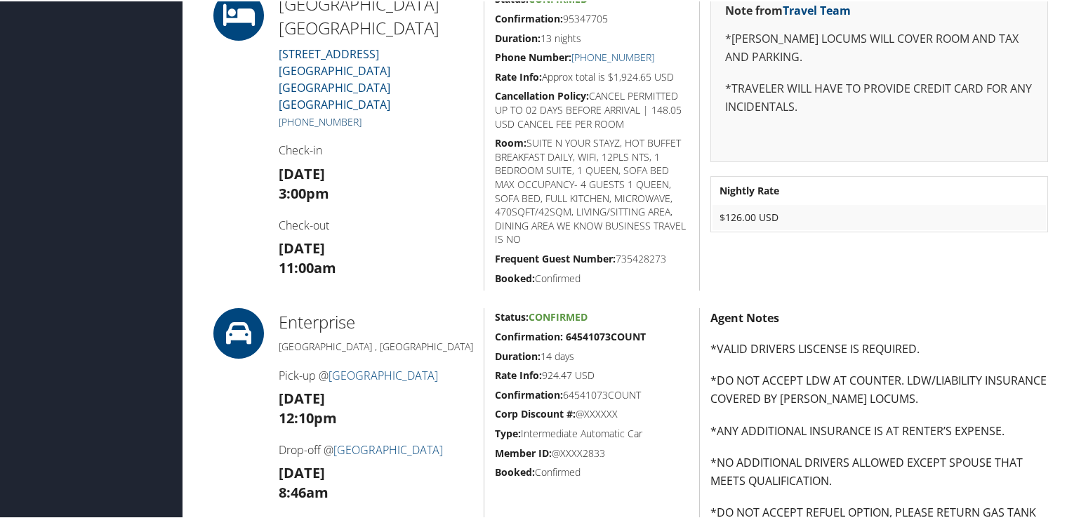
scroll to position [843, 0]
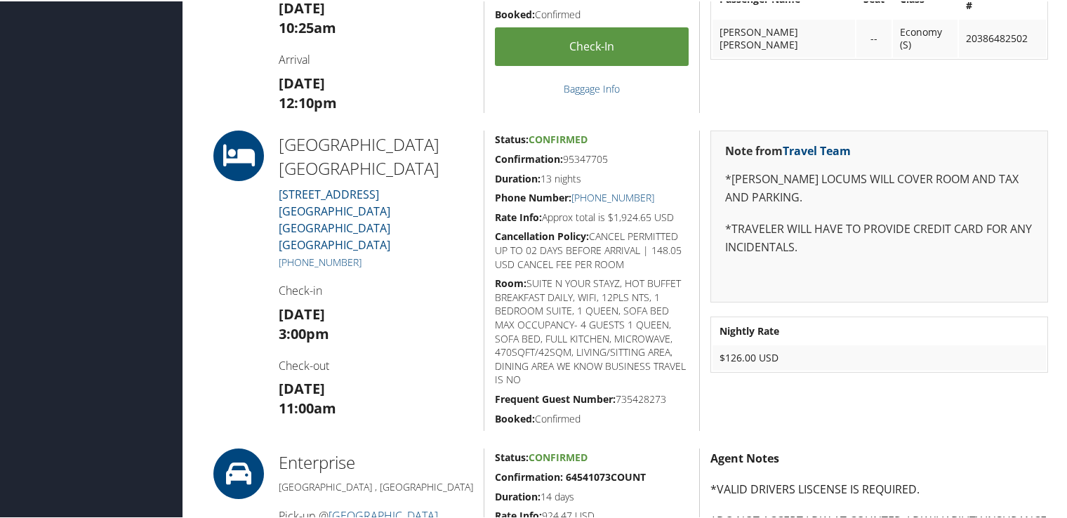
drag, startPoint x: 242, startPoint y: 245, endPoint x: 395, endPoint y: 359, distance: 191.3
click at [395, 359] on div "Residence Inn Marriott El Paso 6355 GATEWAY W BLVD.. El Paso TX 79925 US El Pas…" at bounding box center [628, 279] width 862 height 301
click at [393, 378] on h3 "Sat 27 Sep 11:00am" at bounding box center [376, 397] width 194 height 39
click at [227, 240] on div at bounding box center [233, 279] width 72 height 301
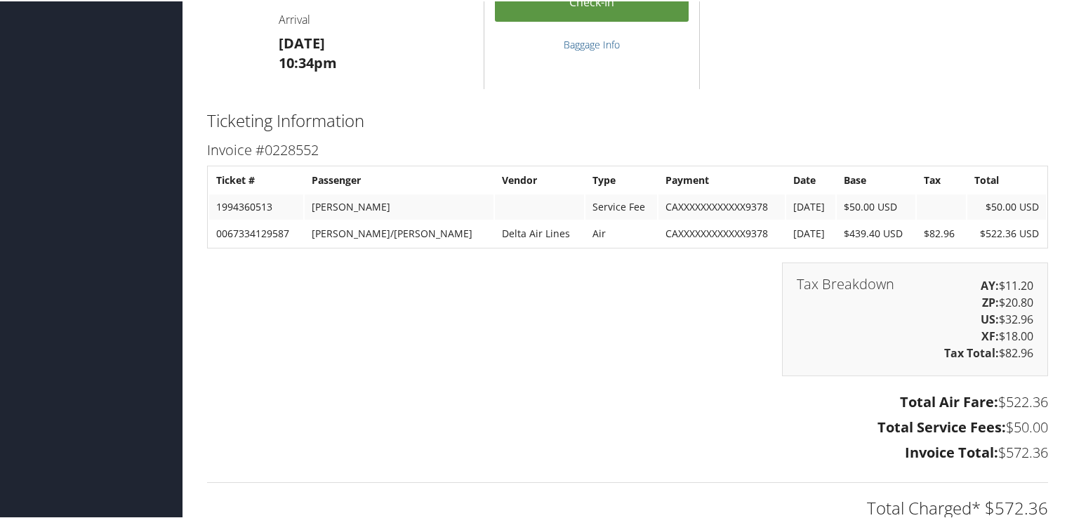
scroll to position [2366, 0]
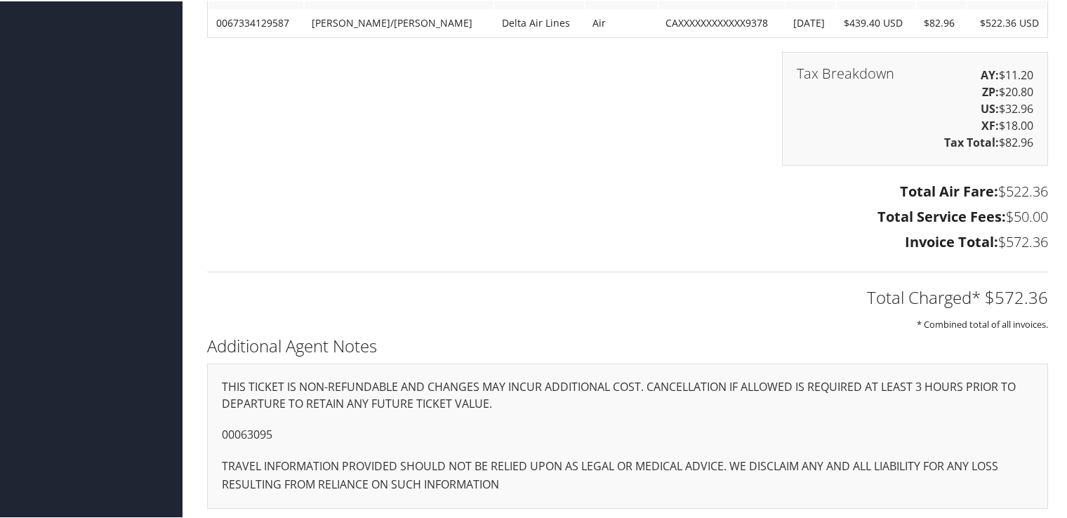
click at [266, 428] on p "00063095" at bounding box center [628, 434] width 812 height 18
copy p "00063095"
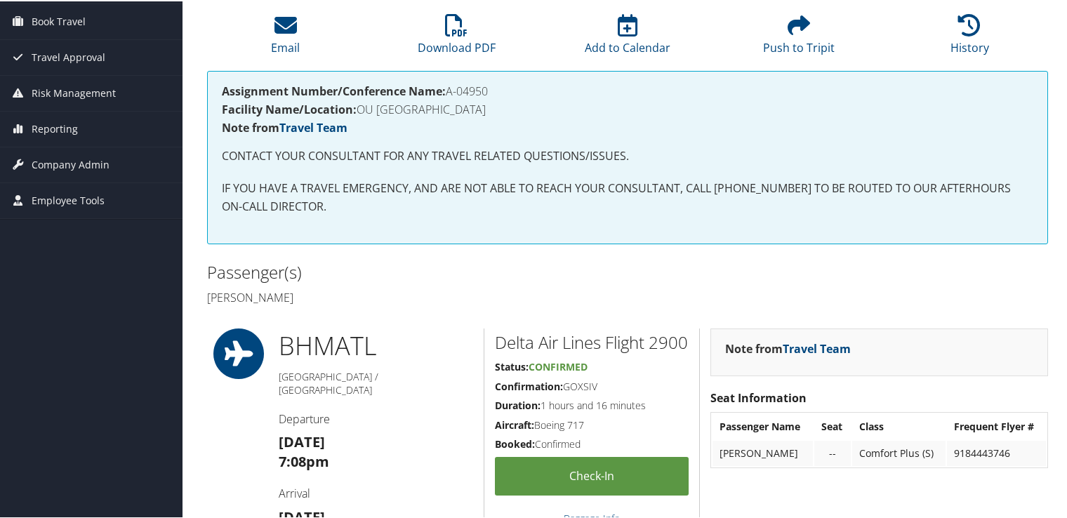
scroll to position [0, 0]
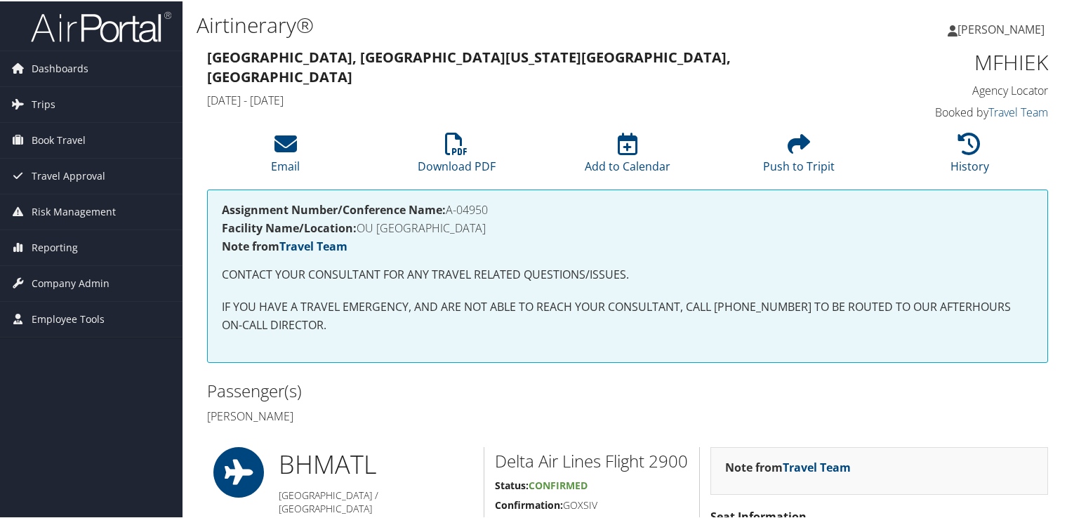
drag, startPoint x: 497, startPoint y: 209, endPoint x: 448, endPoint y: 212, distance: 49.3
click at [448, 212] on h4 "Assignment Number/Conference Name: A-04950" at bounding box center [628, 208] width 812 height 11
copy h4 "A-04950"
